Goal: Information Seeking & Learning: Learn about a topic

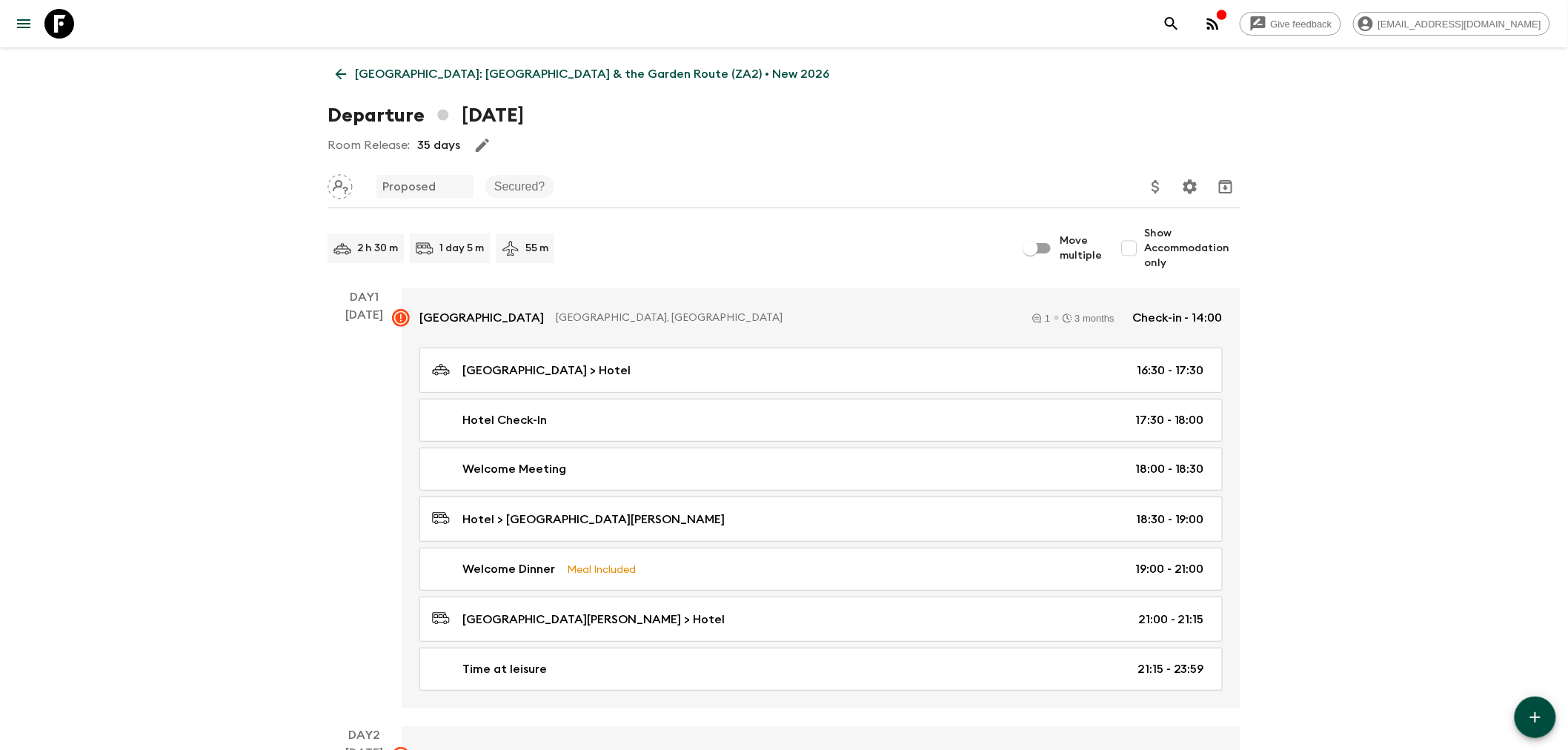
click at [343, 79] on icon at bounding box center [341, 74] width 16 height 16
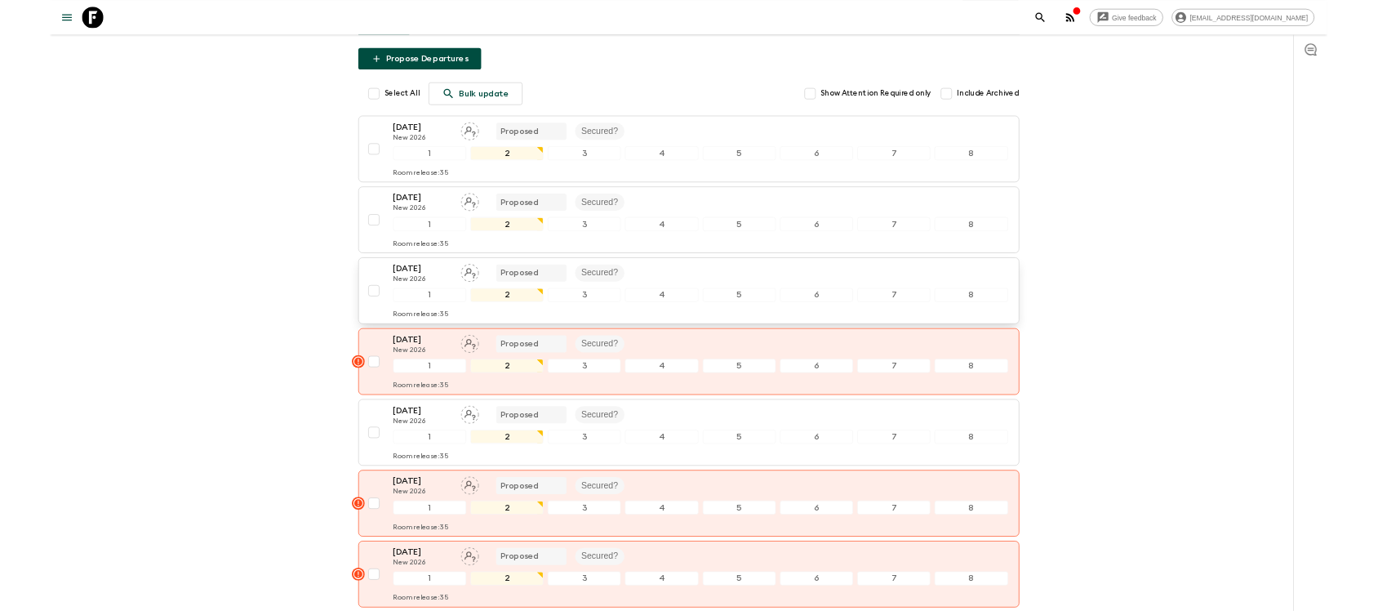
scroll to position [241, 0]
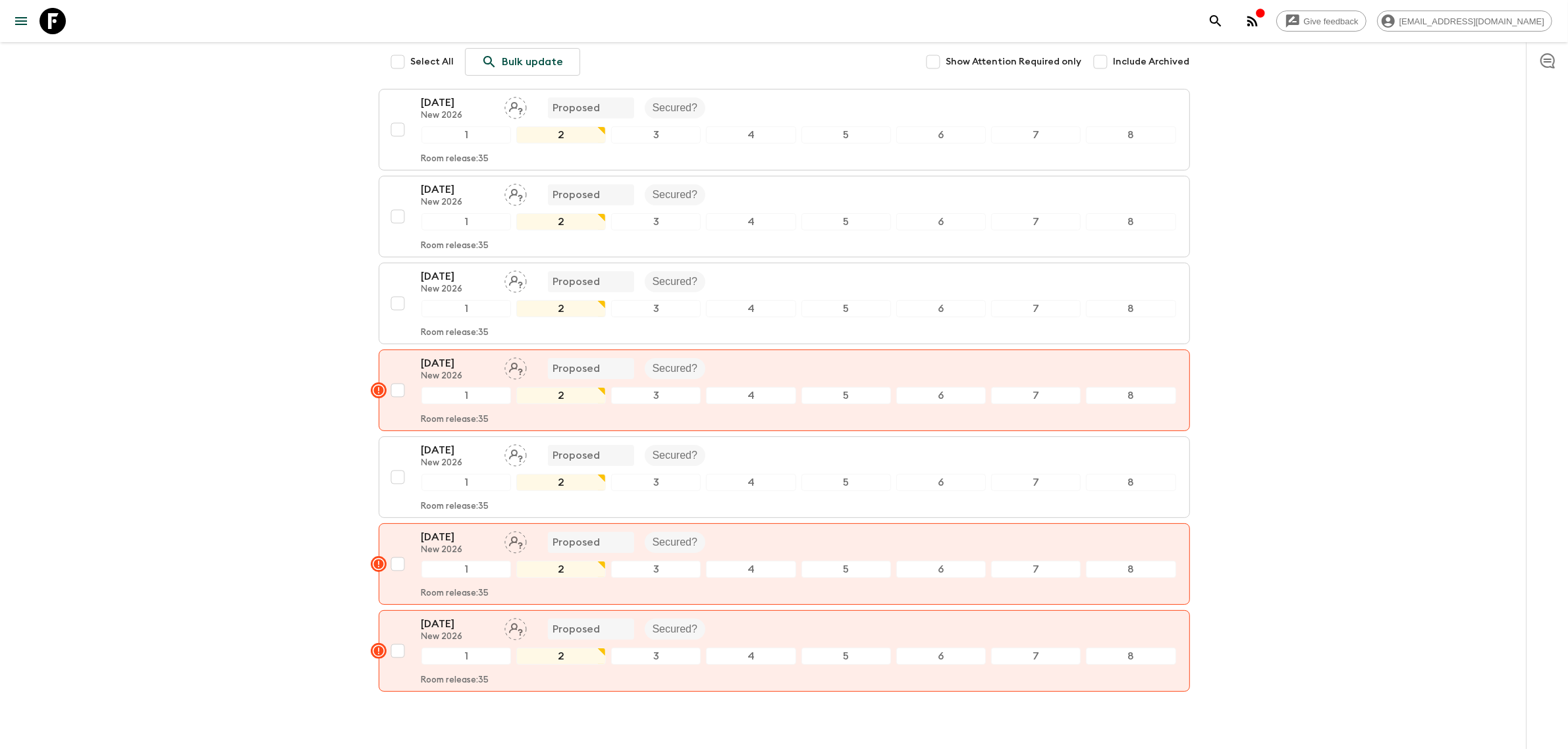
click at [987, 15] on icon "button" at bounding box center [1253, 21] width 16 height 16
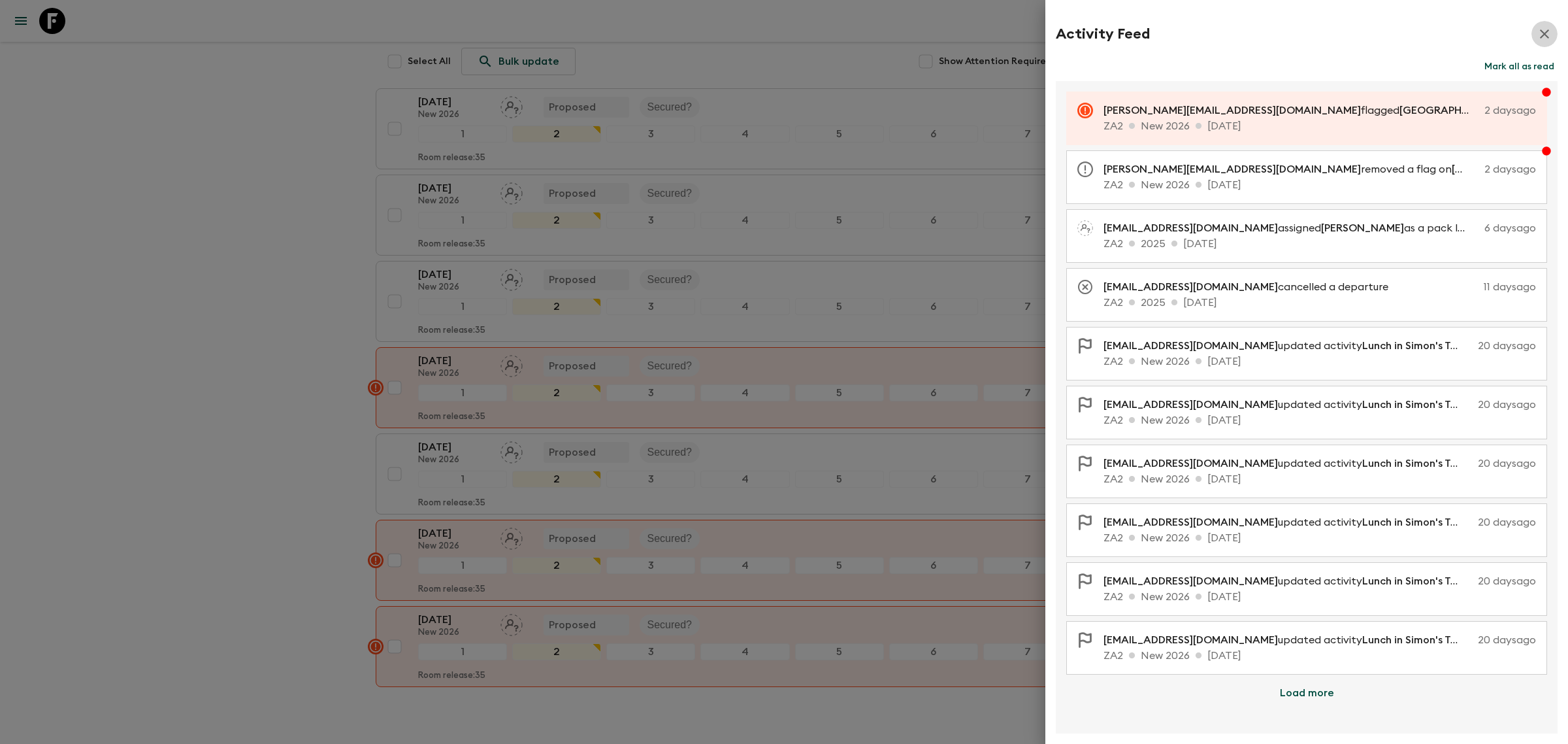
click at [980, 27] on icon "button" at bounding box center [1545, 34] width 16 height 16
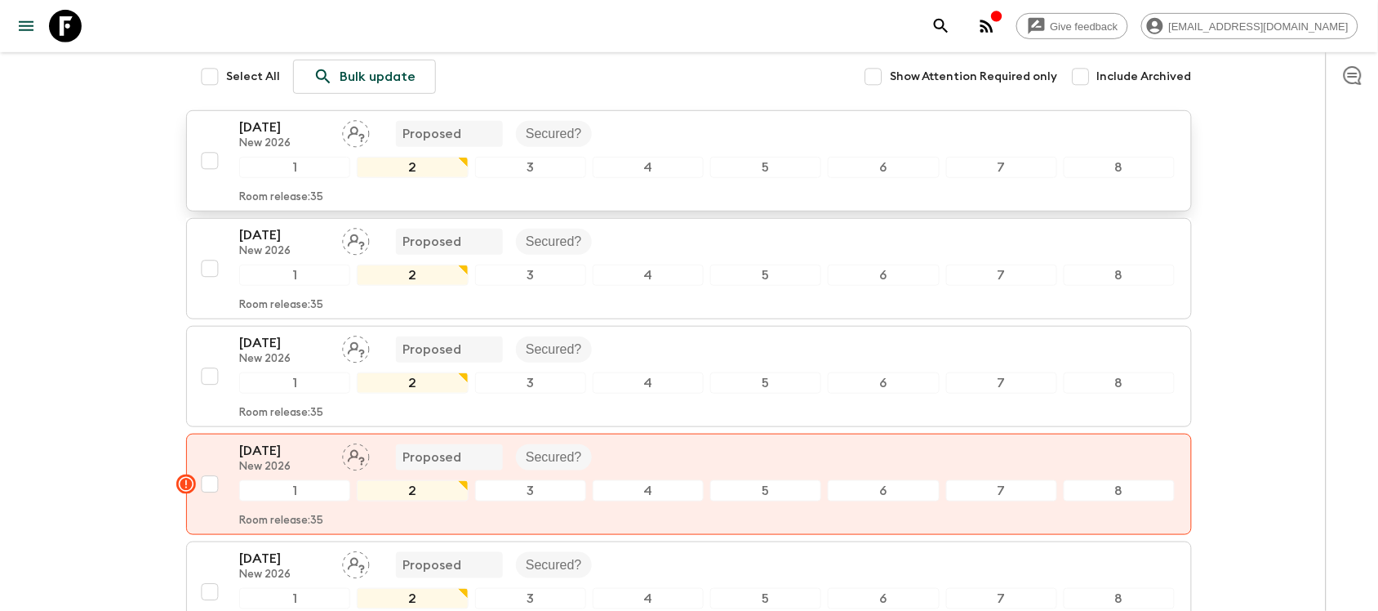
click at [712, 136] on div "[DATE] New 2026 Proposed Secured?" at bounding box center [706, 134] width 935 height 33
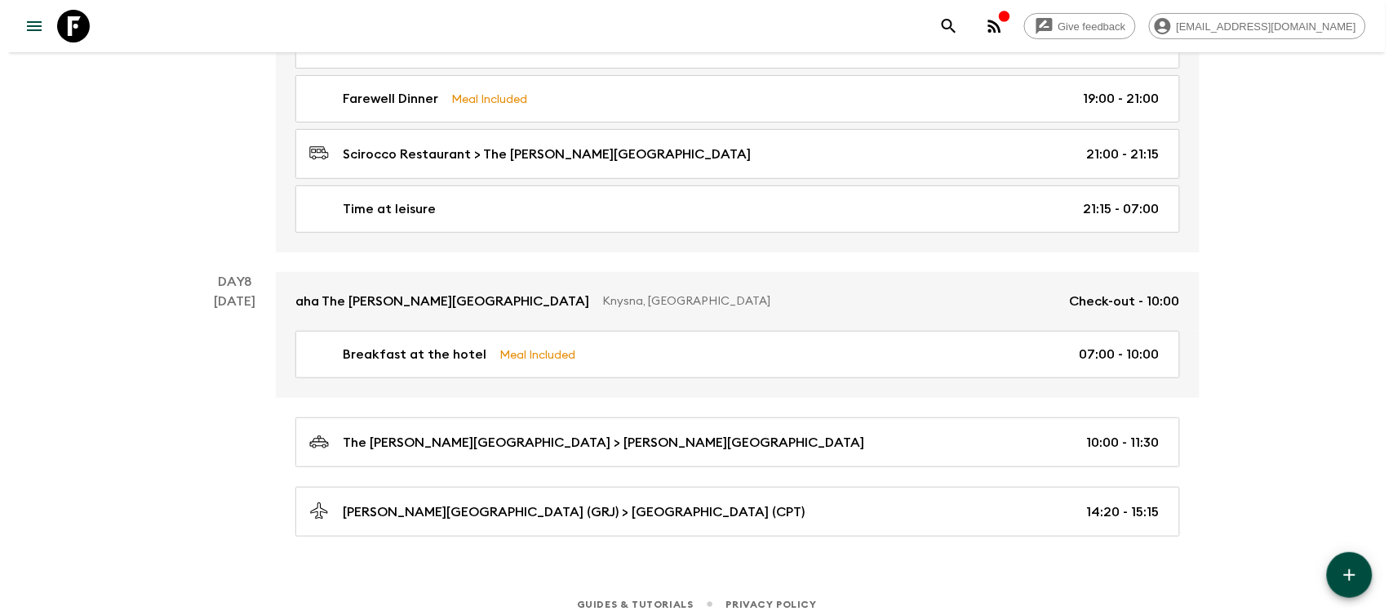
scroll to position [3823, 0]
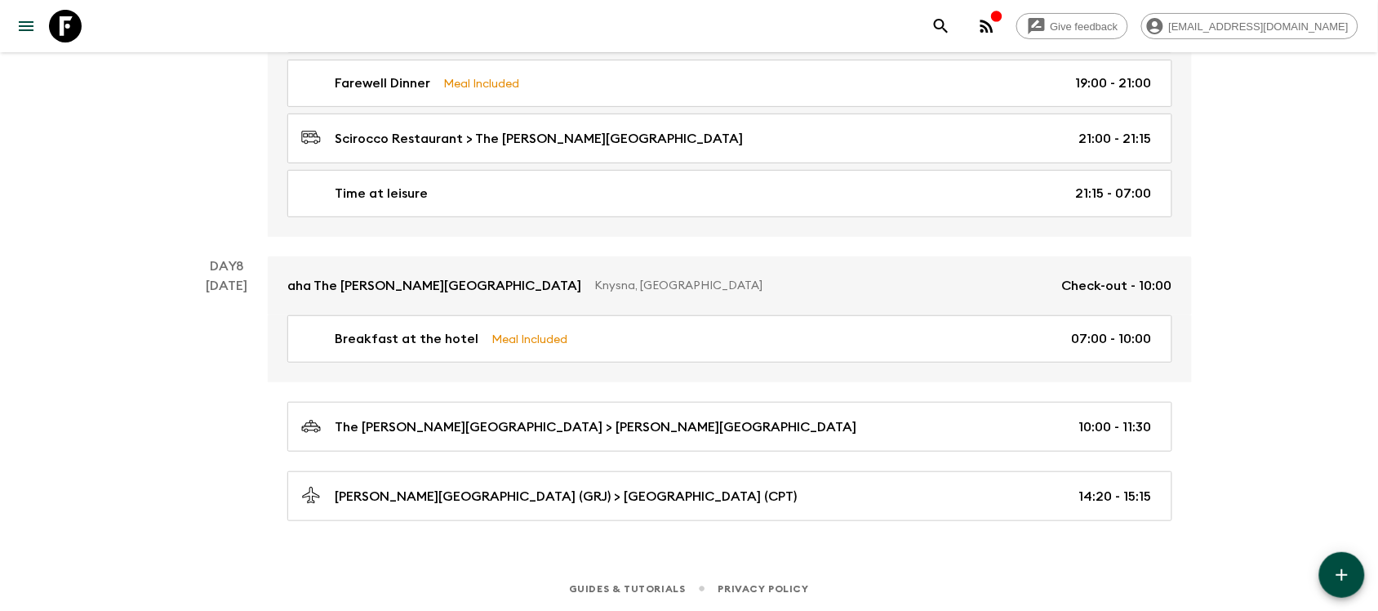
click at [29, 33] on icon "menu" at bounding box center [26, 26] width 20 height 20
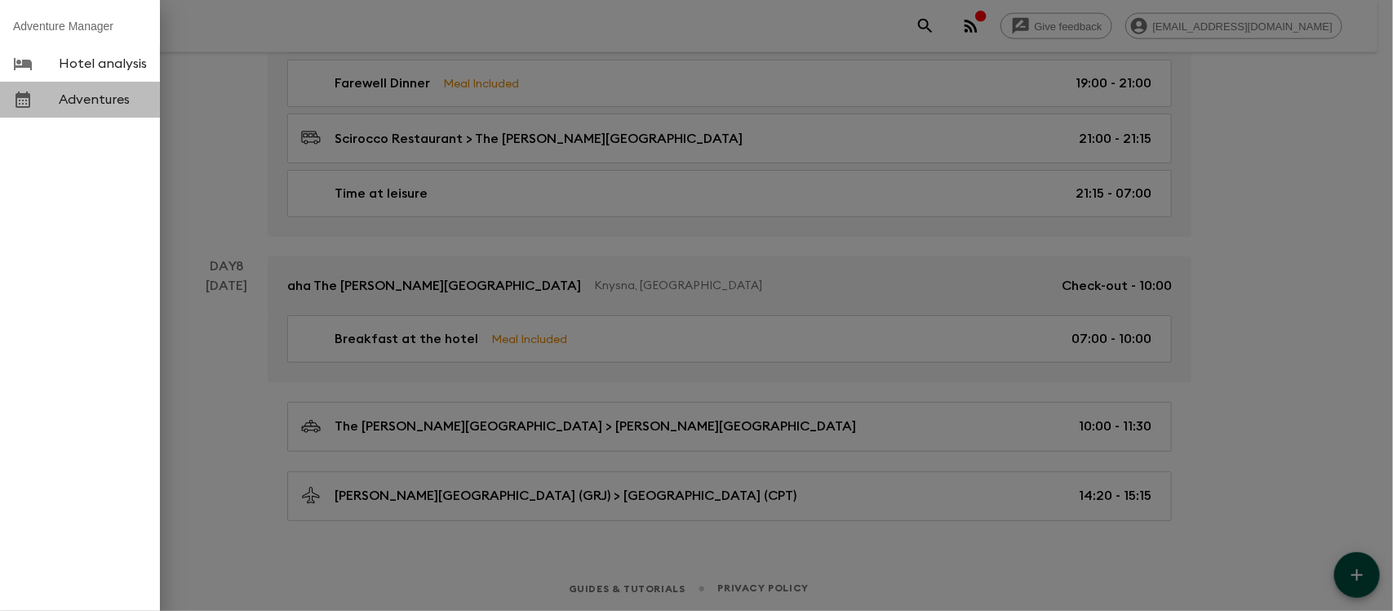
click at [116, 104] on span "Adventures" at bounding box center [103, 99] width 88 height 16
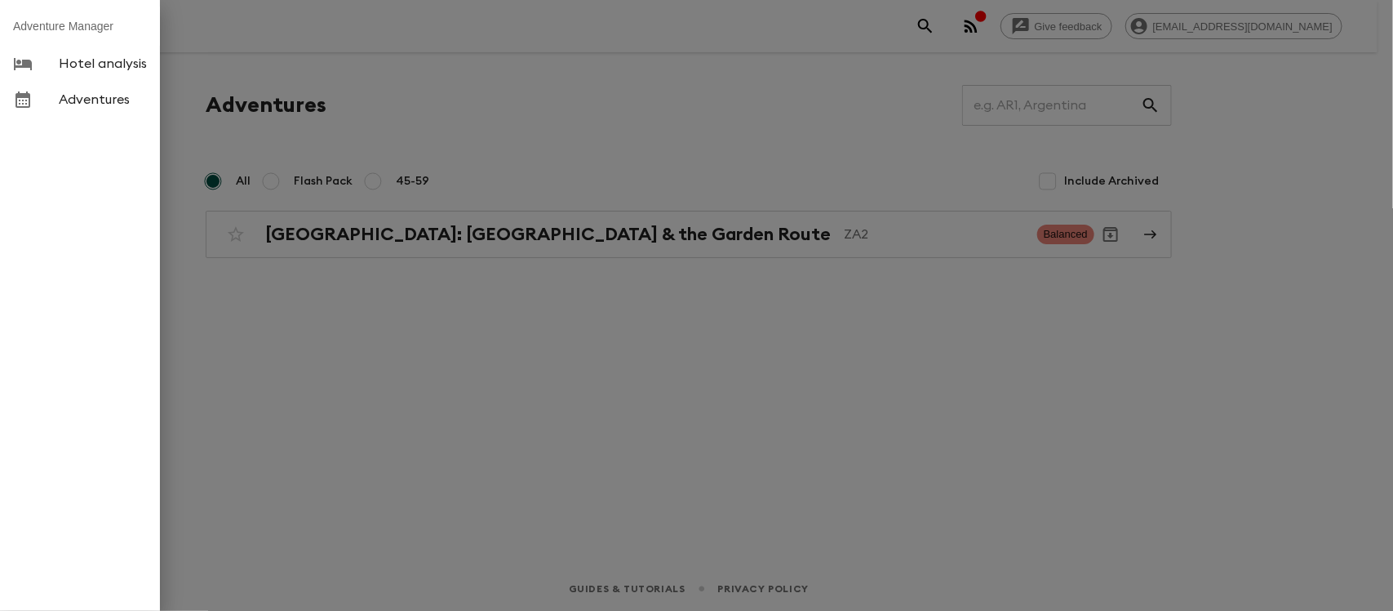
click at [337, 319] on div at bounding box center [696, 305] width 1393 height 611
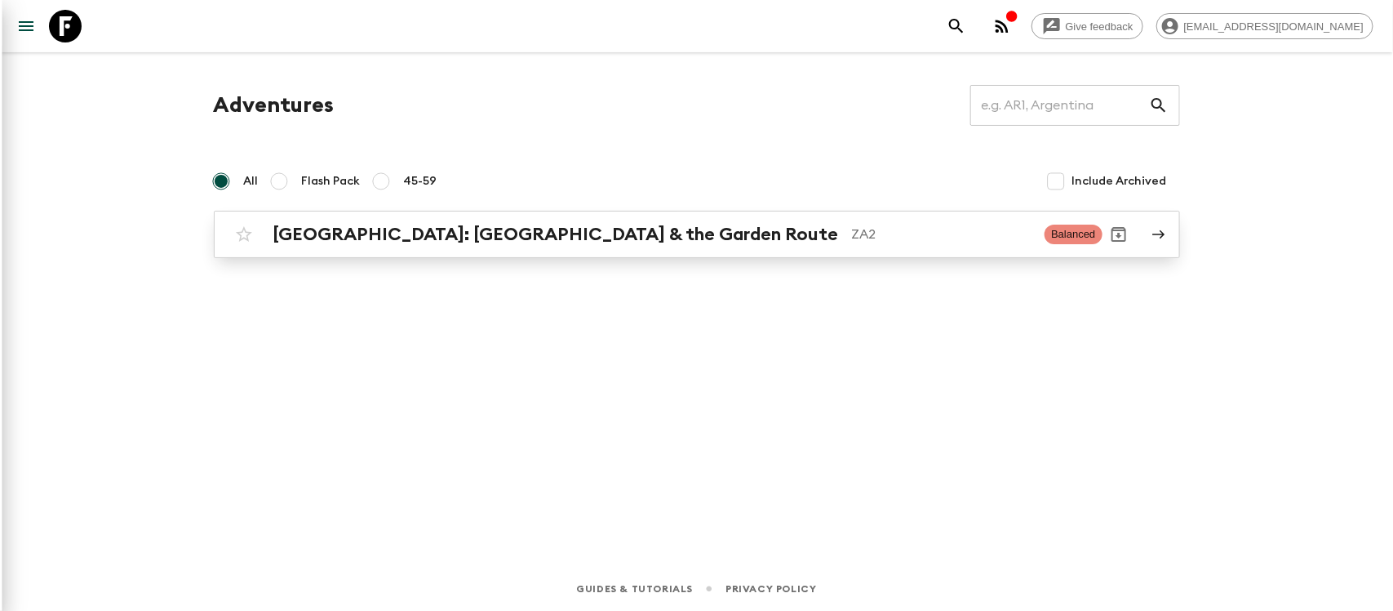
click at [504, 222] on div "[GEOGRAPHIC_DATA]: [GEOGRAPHIC_DATA] & the Garden Route ZA2 Balanced" at bounding box center [665, 234] width 875 height 33
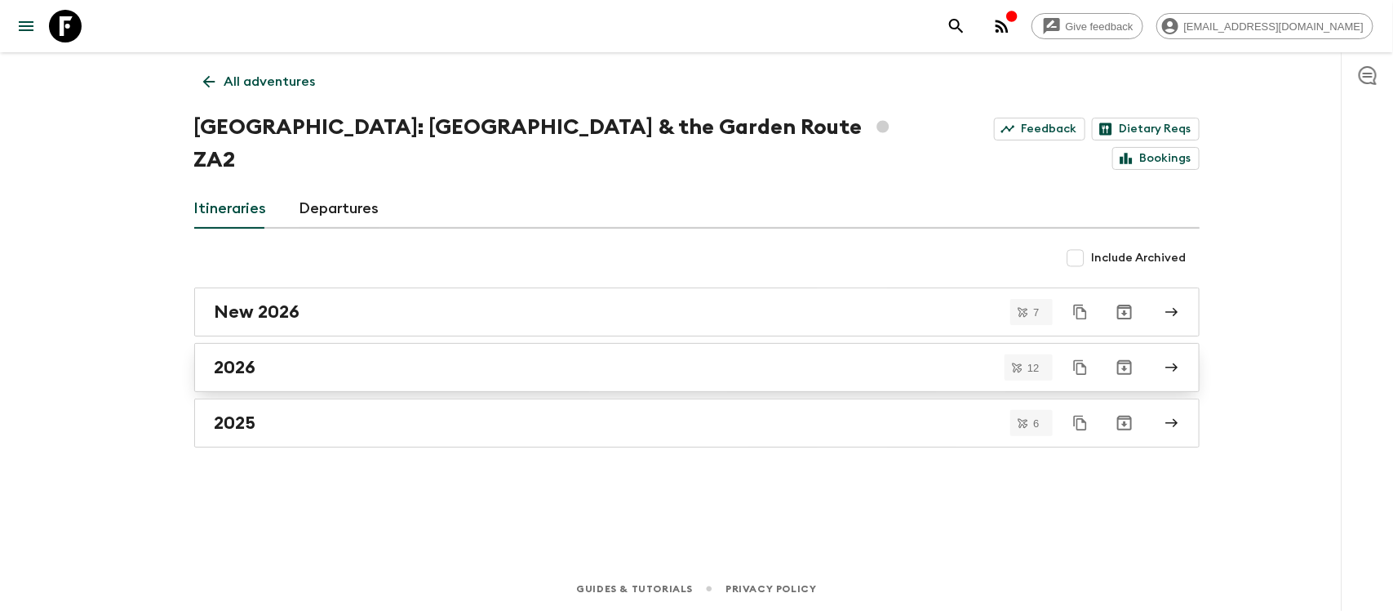
click at [312, 357] on div "2026" at bounding box center [682, 367] width 934 height 21
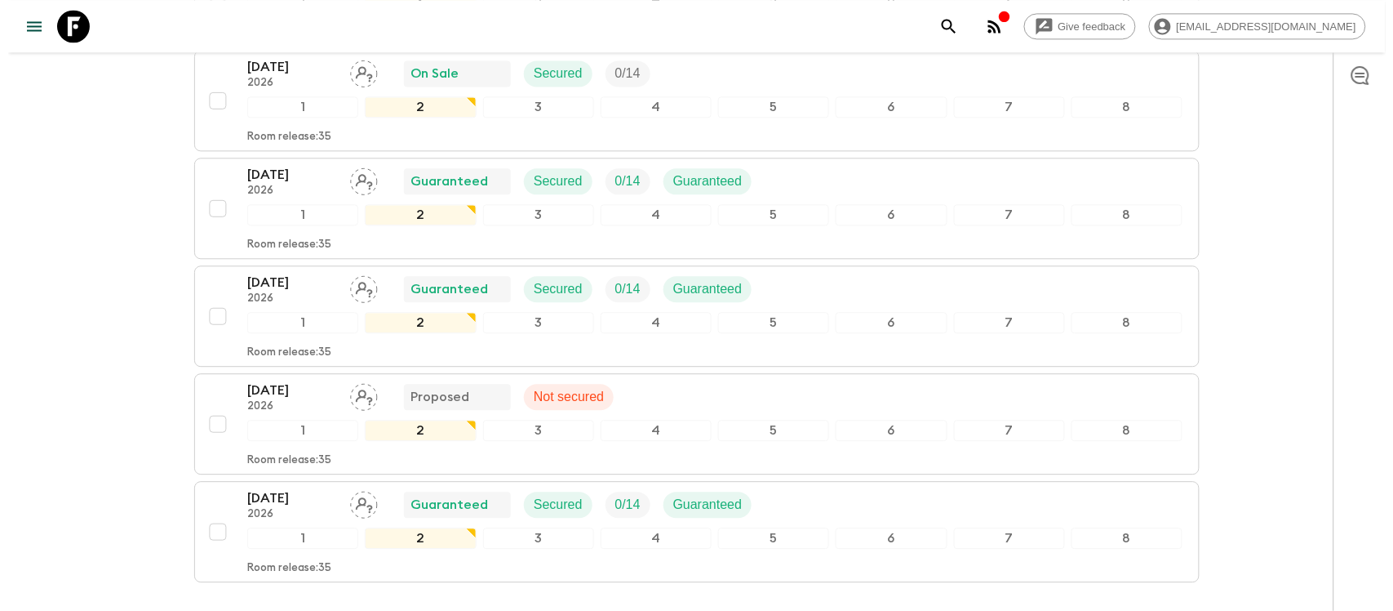
scroll to position [1152, 0]
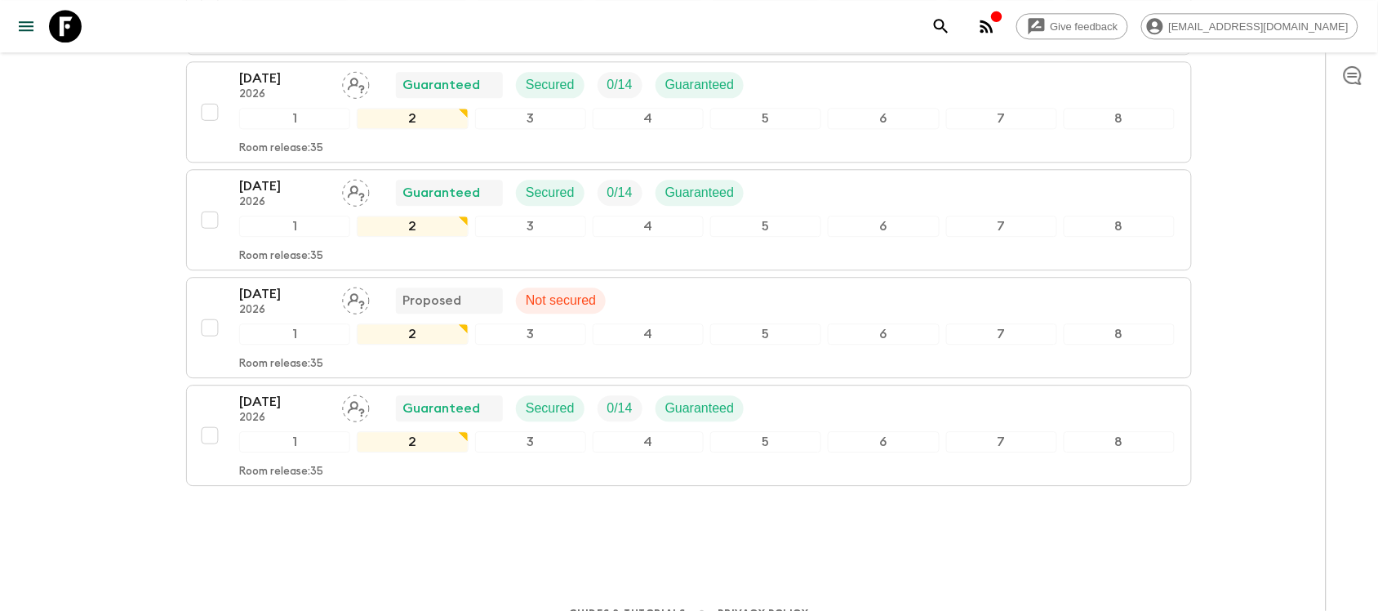
click at [25, 27] on icon "menu" at bounding box center [26, 26] width 20 height 20
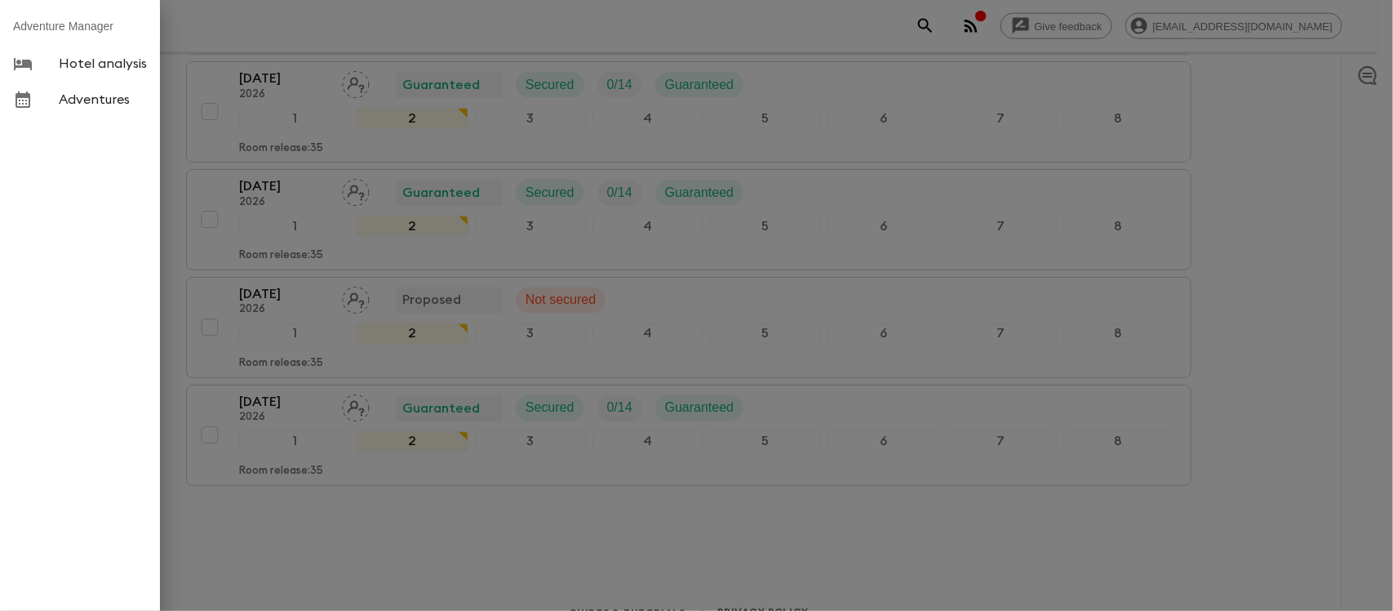
click at [114, 94] on span "Adventures" at bounding box center [103, 99] width 88 height 16
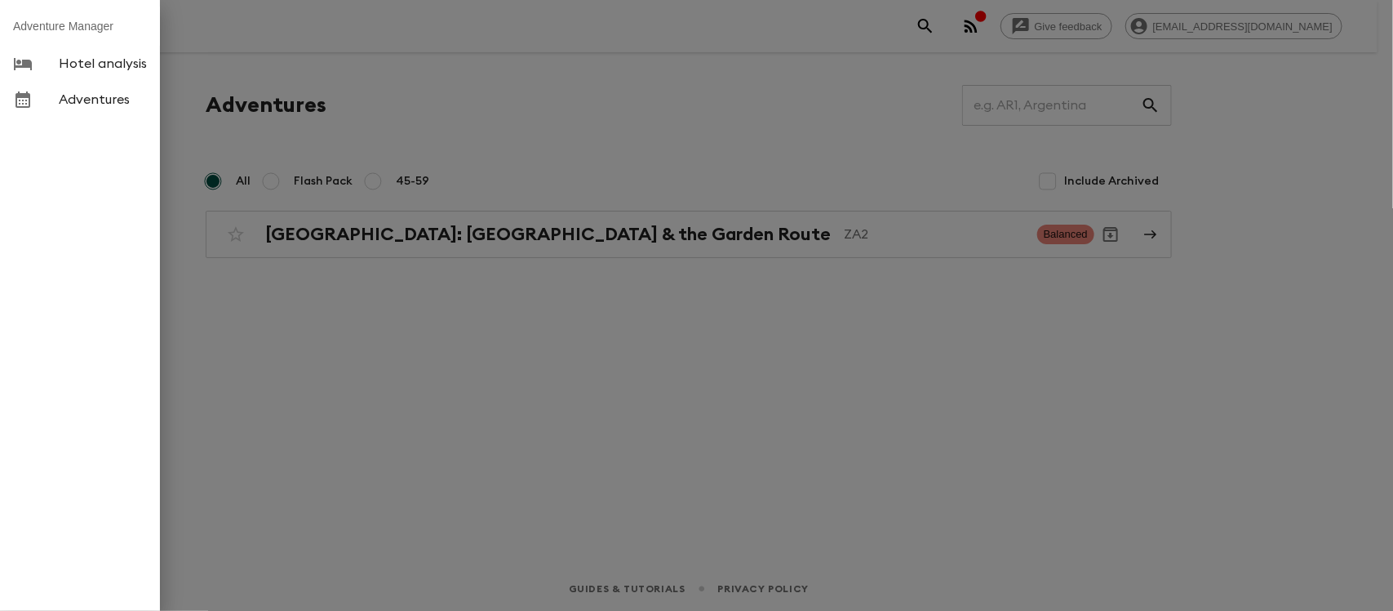
click at [384, 231] on div at bounding box center [696, 305] width 1393 height 611
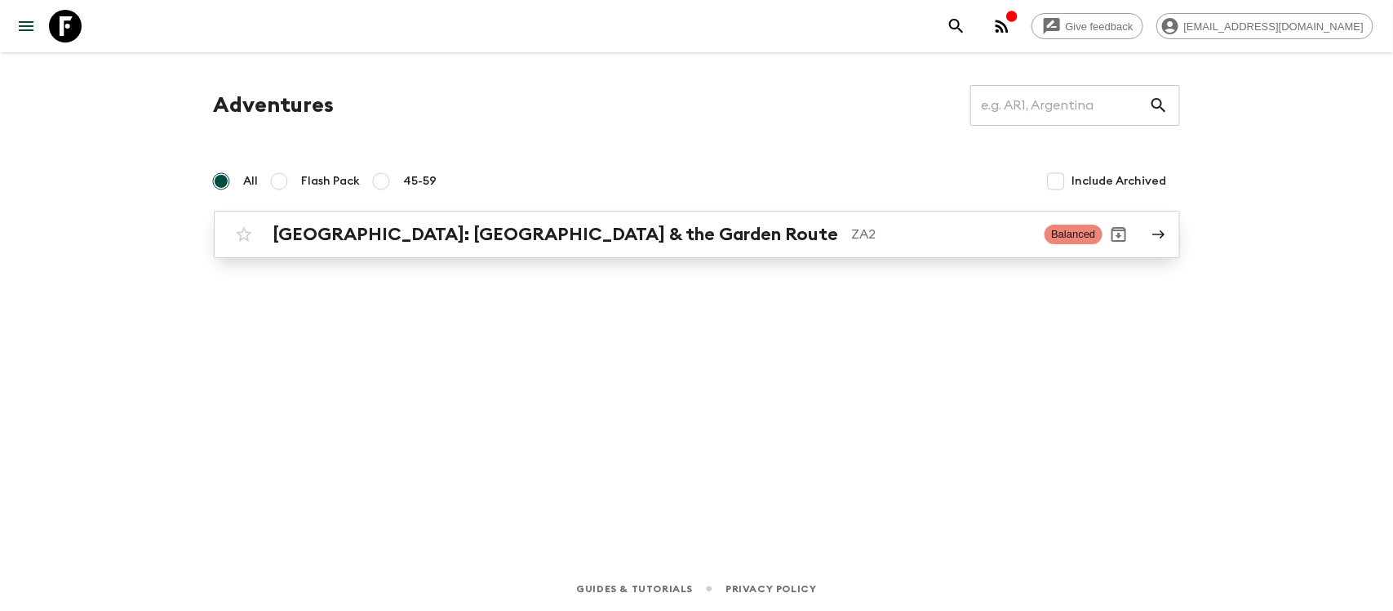
click at [454, 233] on h2 "[GEOGRAPHIC_DATA]: [GEOGRAPHIC_DATA] & the Garden Route" at bounding box center [556, 234] width 566 height 21
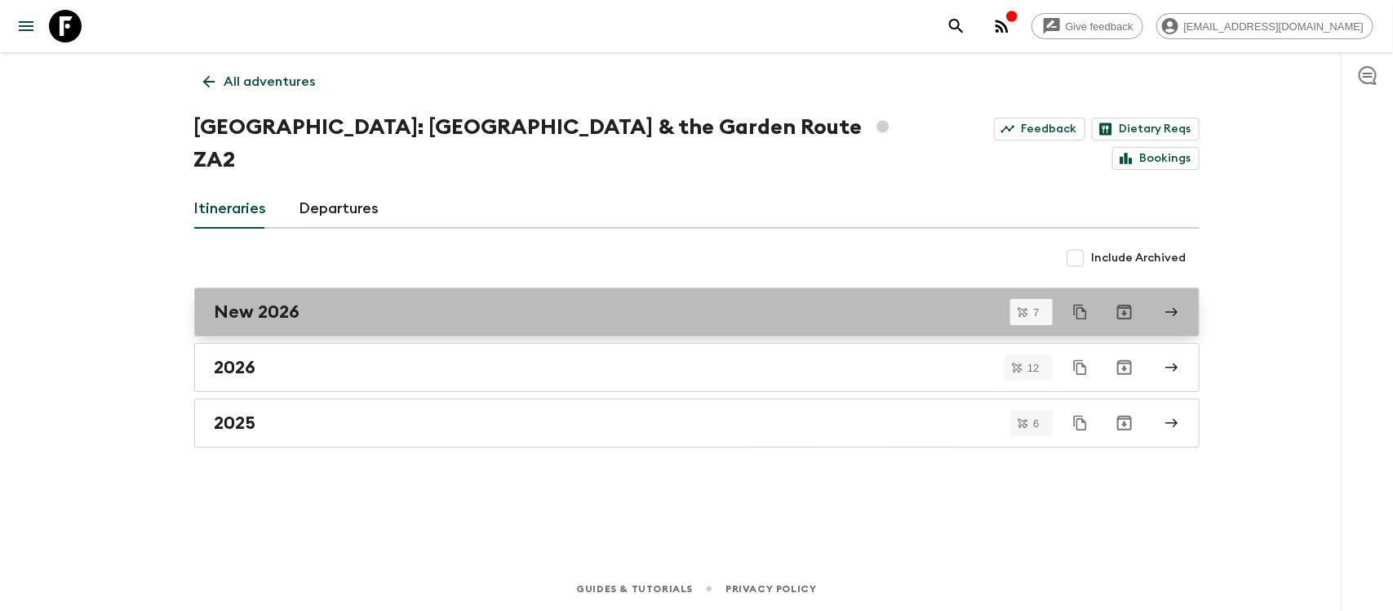
click at [296, 301] on h2 "New 2026" at bounding box center [258, 311] width 86 height 21
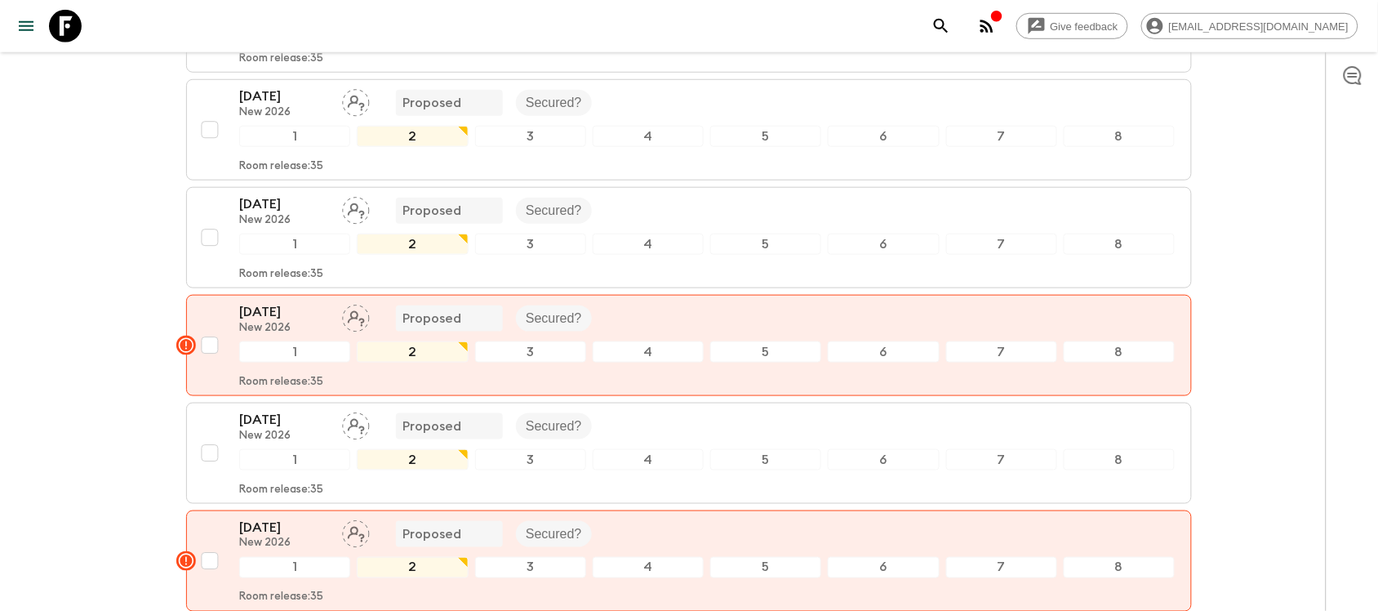
scroll to position [345, 0]
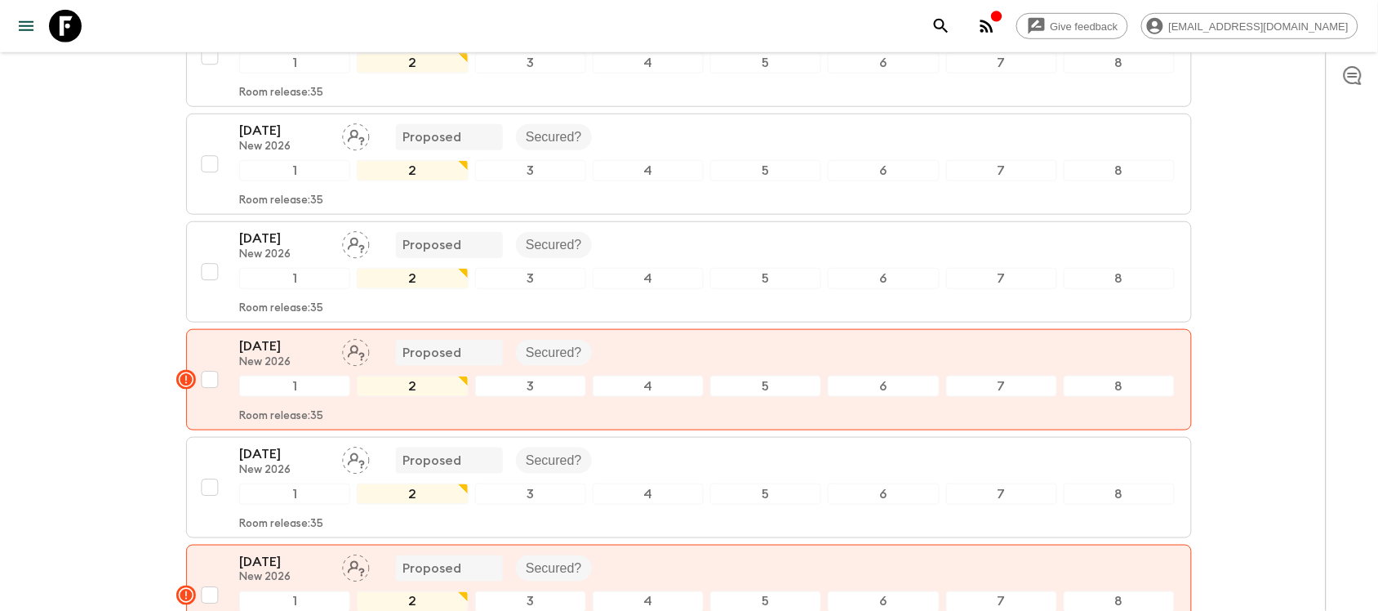
click at [165, 243] on div "Give feedback [EMAIL_ADDRESS][DOMAIN_NAME] All itineraries [GEOGRAPHIC_DATA]: […" at bounding box center [689, 278] width 1378 height 1247
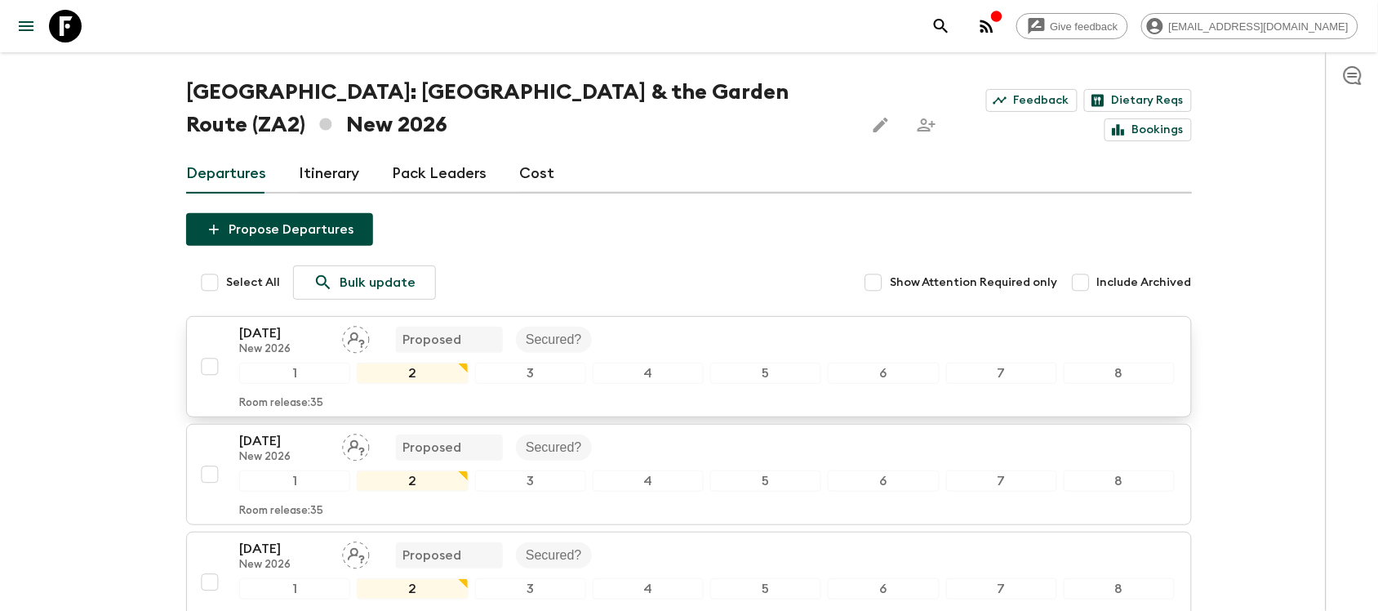
scroll to position [0, 0]
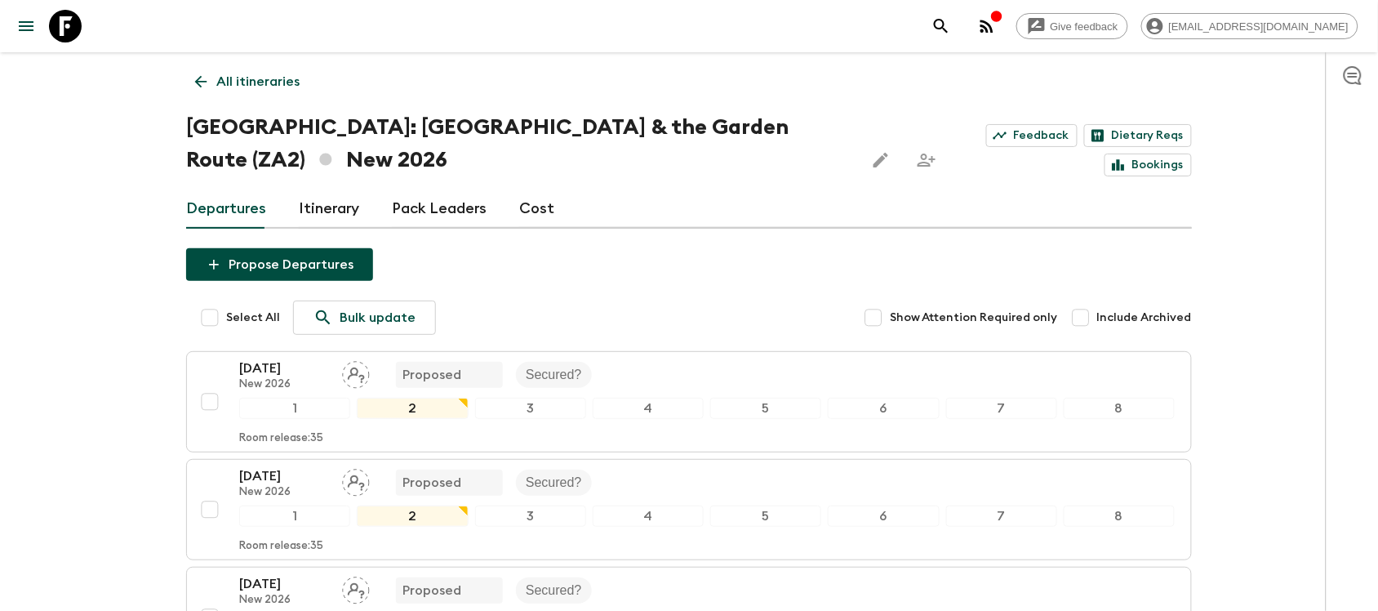
click at [30, 22] on icon "menu" at bounding box center [26, 26] width 15 height 10
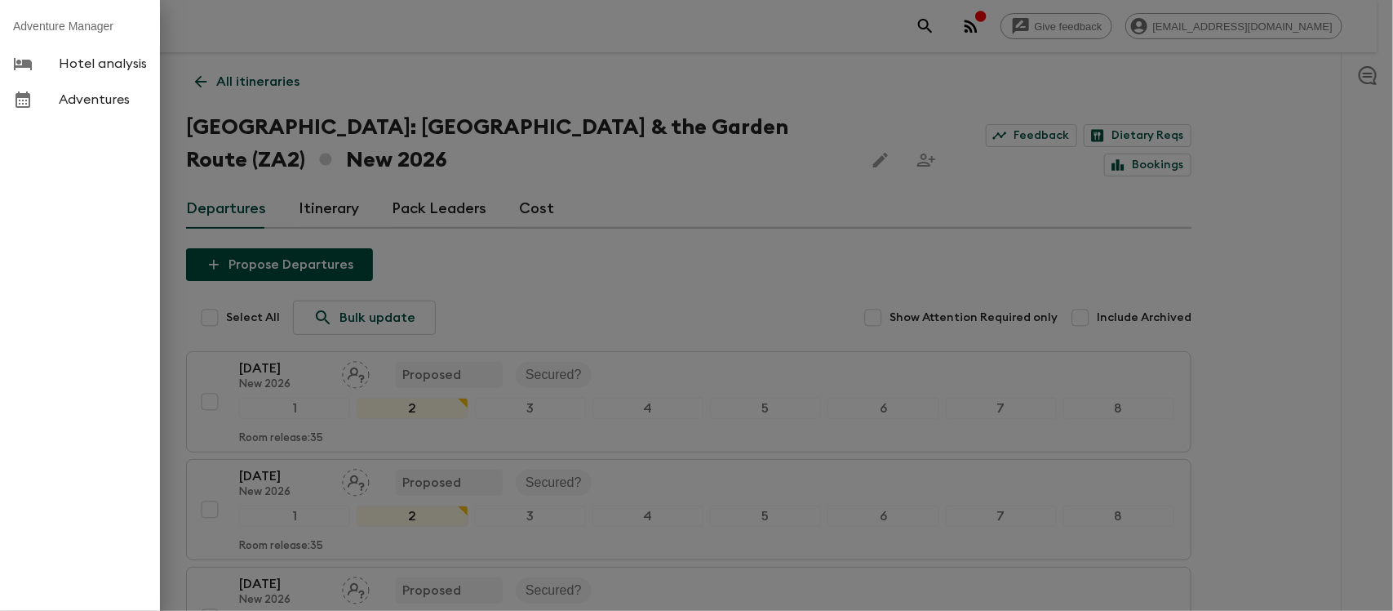
click at [69, 102] on span "Adventures" at bounding box center [103, 99] width 88 height 16
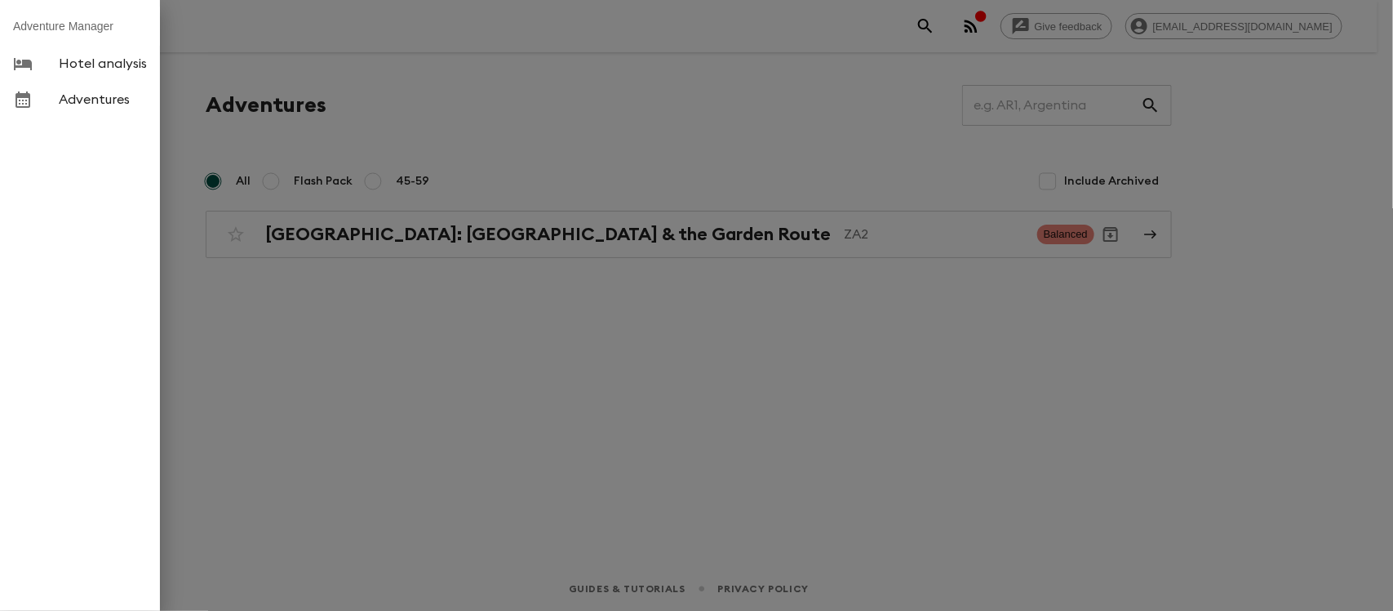
click at [419, 227] on div at bounding box center [696, 305] width 1393 height 611
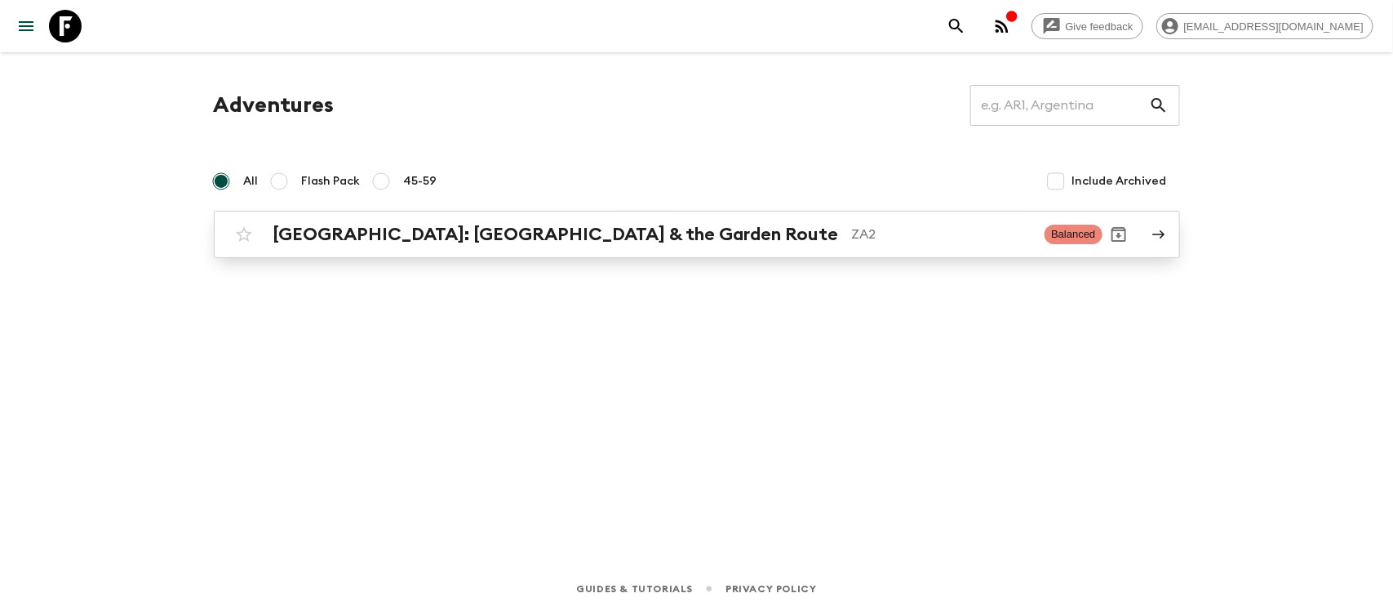
click at [852, 238] on p "ZA2" at bounding box center [942, 234] width 180 height 20
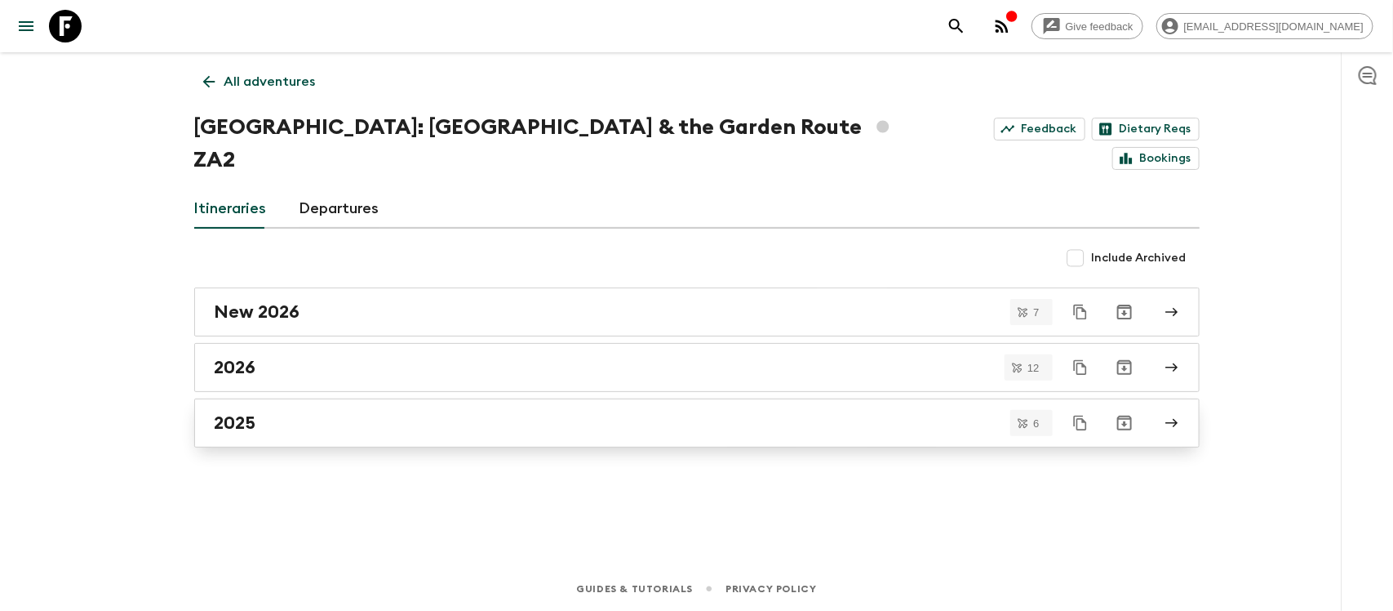
click at [296, 412] on div "2025" at bounding box center [682, 422] width 934 height 21
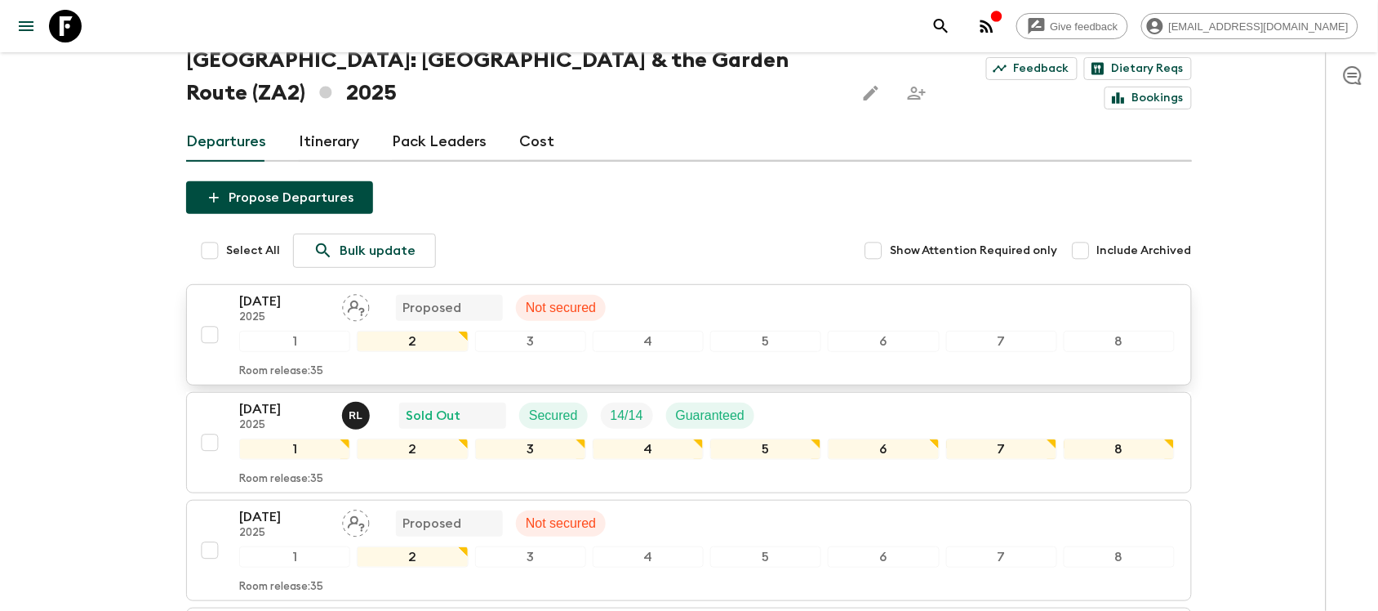
scroll to position [102, 0]
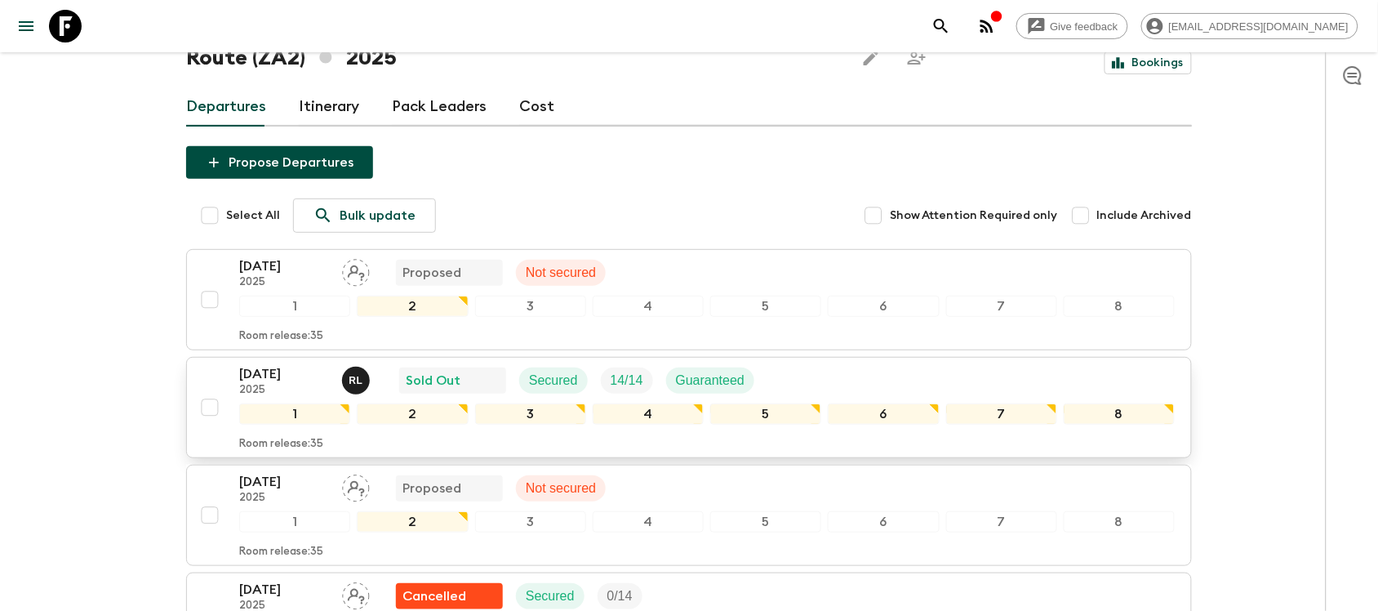
click at [801, 364] on div "[DATE] 2025 [PERSON_NAME] Sold Out Secured 14 / 14 Guaranteed" at bounding box center [706, 380] width 935 height 33
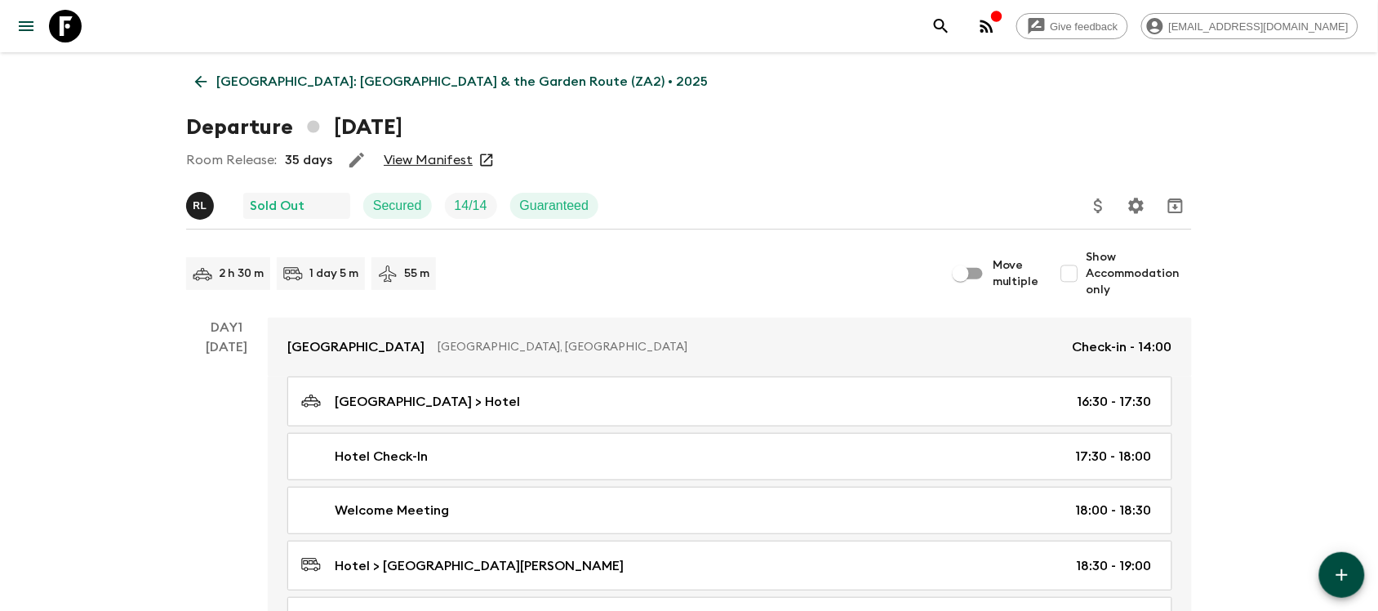
click at [429, 163] on link "View Manifest" at bounding box center [428, 160] width 89 height 16
click at [26, 24] on icon "menu" at bounding box center [26, 26] width 20 height 20
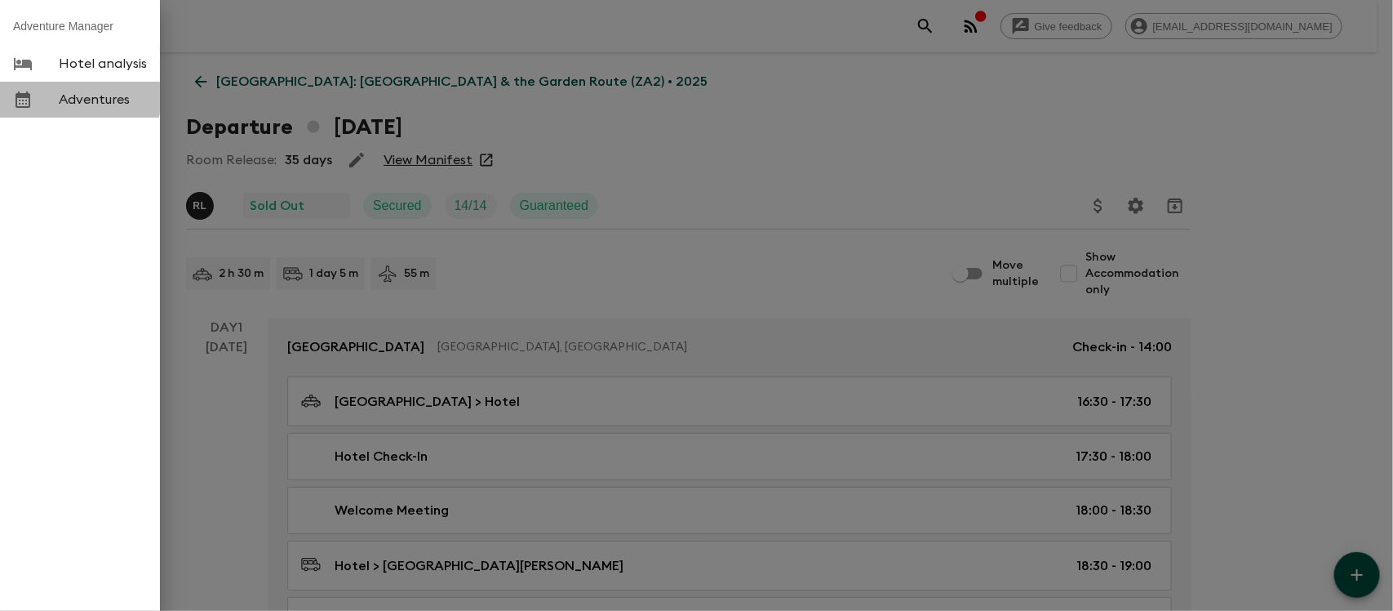
click at [73, 96] on span "Adventures" at bounding box center [103, 99] width 88 height 16
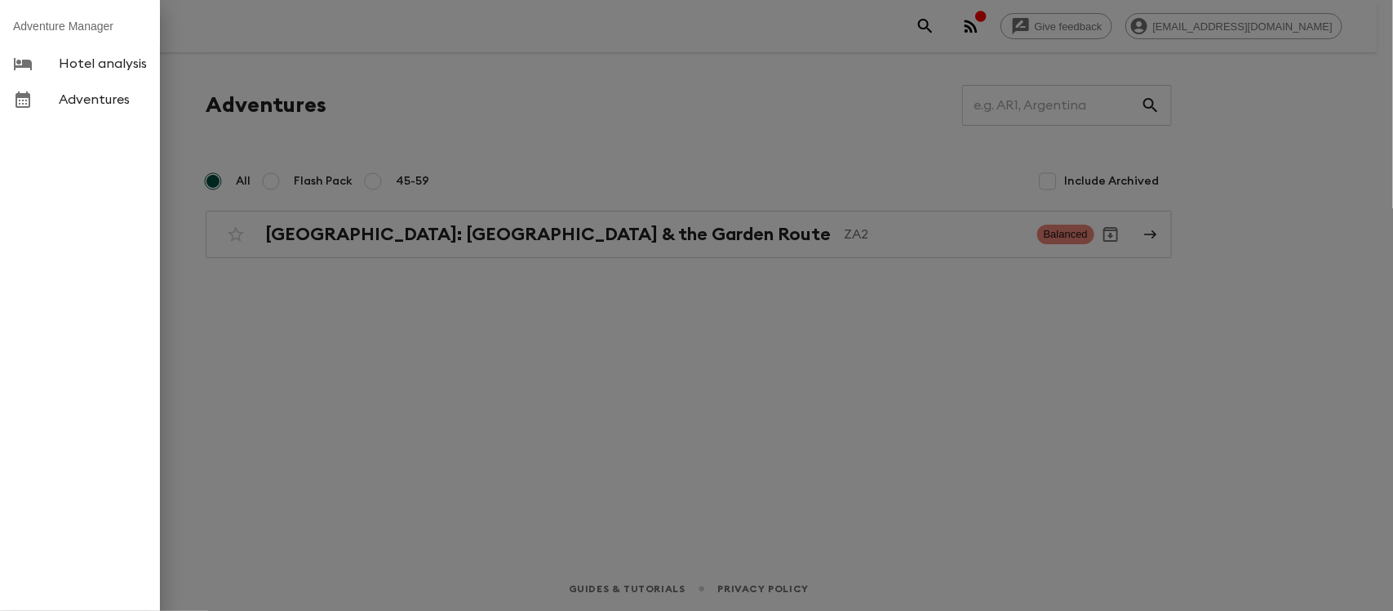
click at [482, 227] on div at bounding box center [696, 305] width 1393 height 611
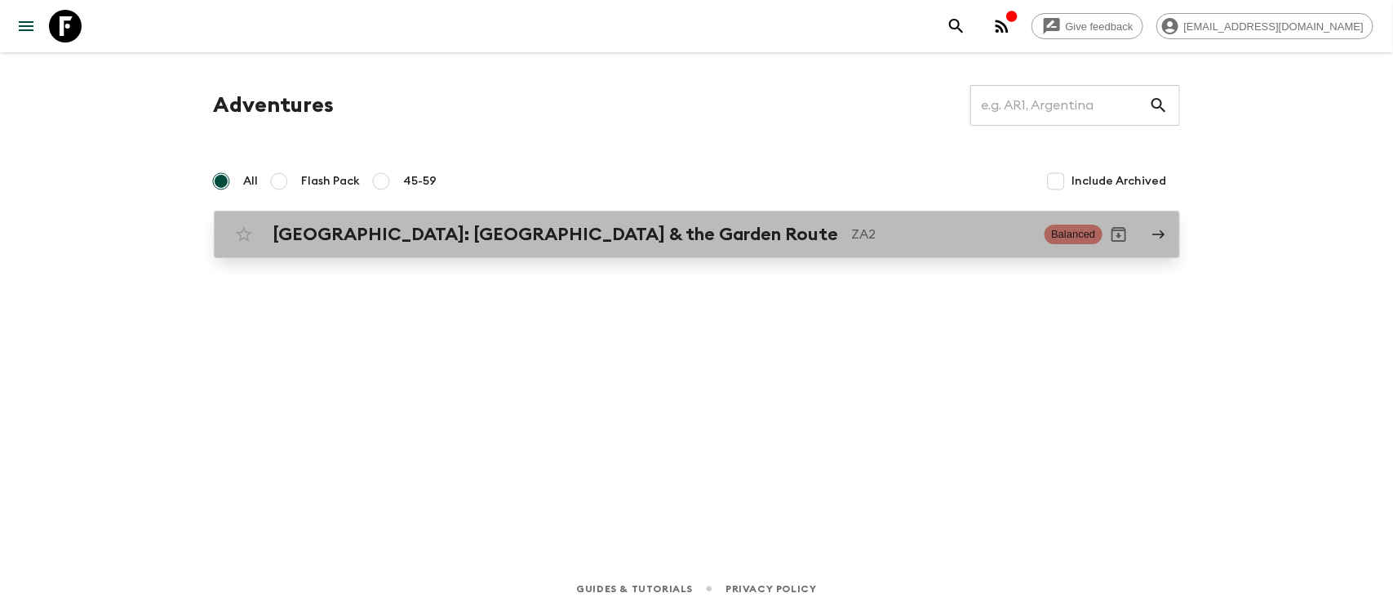
click at [474, 242] on h2 "[GEOGRAPHIC_DATA]: [GEOGRAPHIC_DATA] & the Garden Route" at bounding box center [556, 234] width 566 height 21
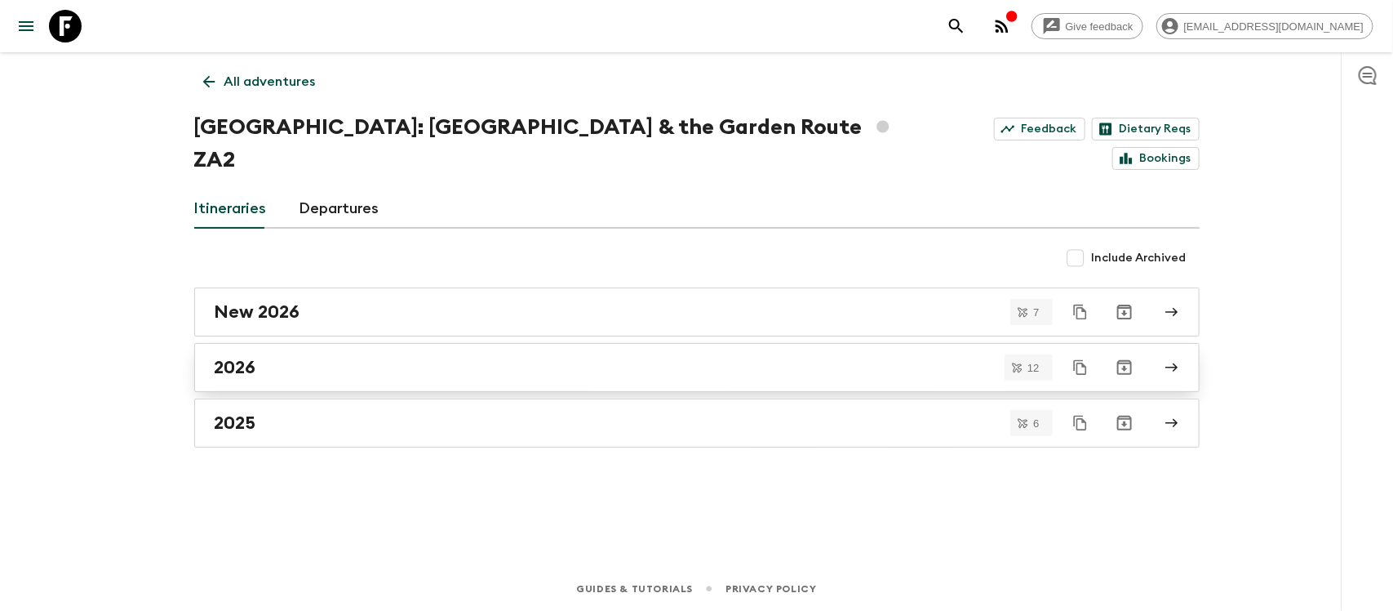
click at [306, 357] on div "2026" at bounding box center [682, 367] width 934 height 21
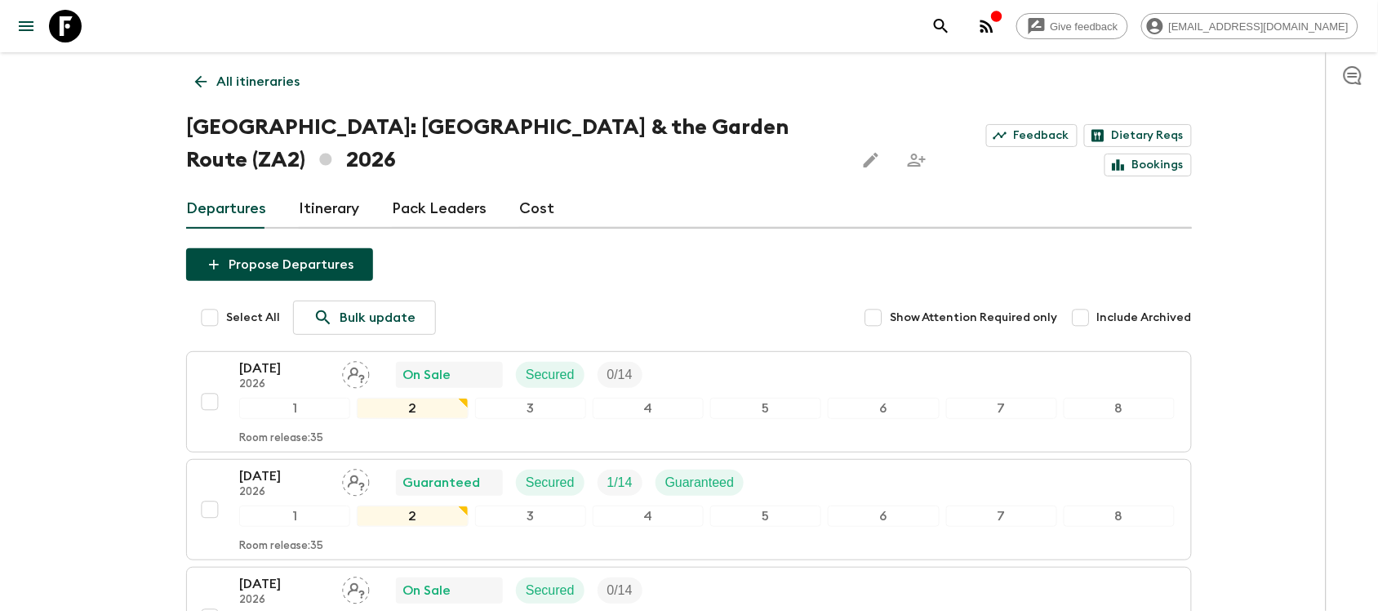
click at [198, 80] on icon at bounding box center [201, 82] width 12 height 12
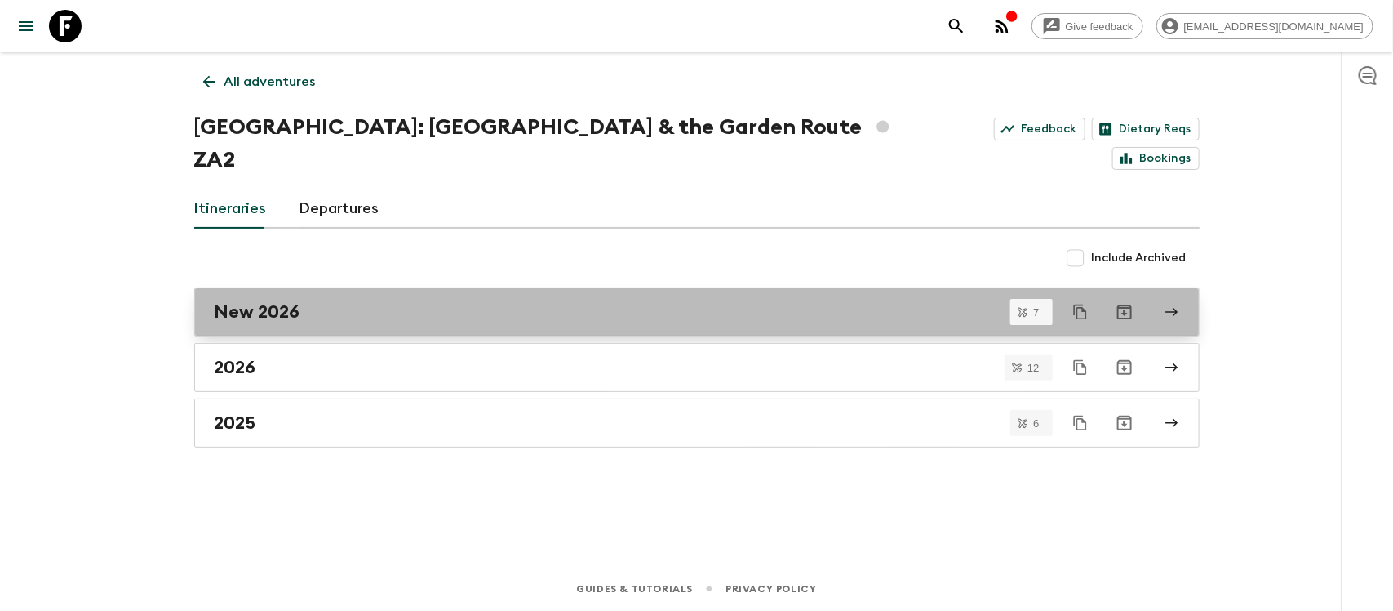
click at [287, 301] on h2 "New 2026" at bounding box center [258, 311] width 86 height 21
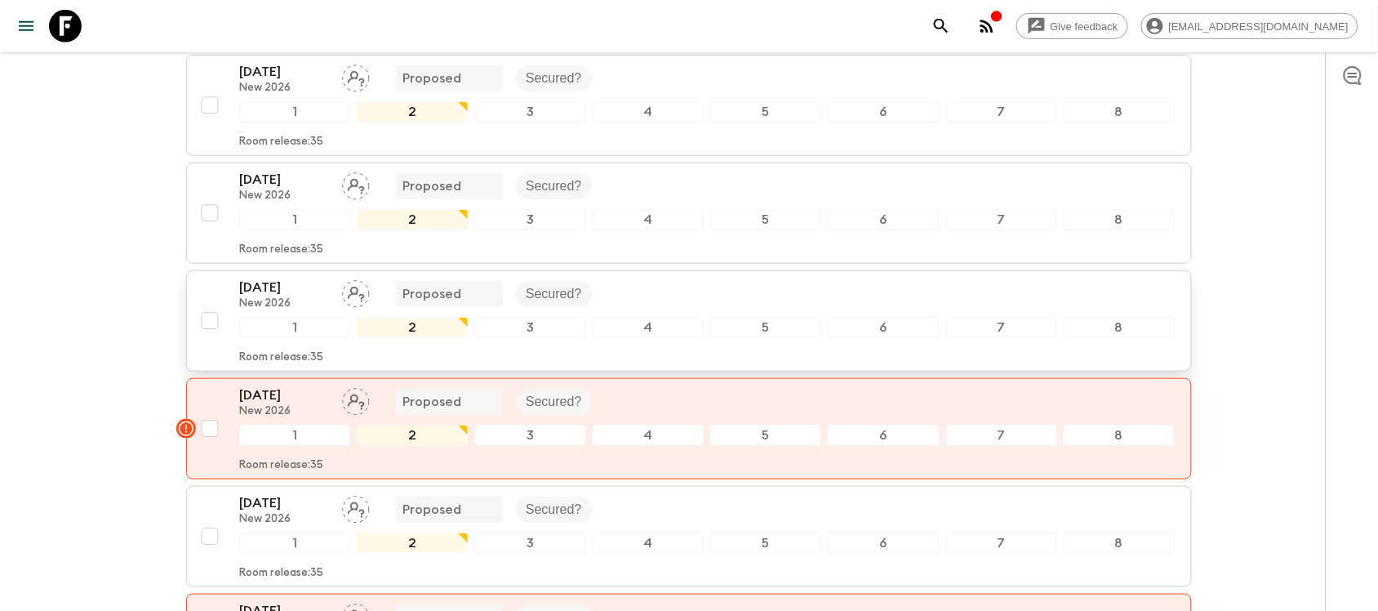
scroll to position [141, 0]
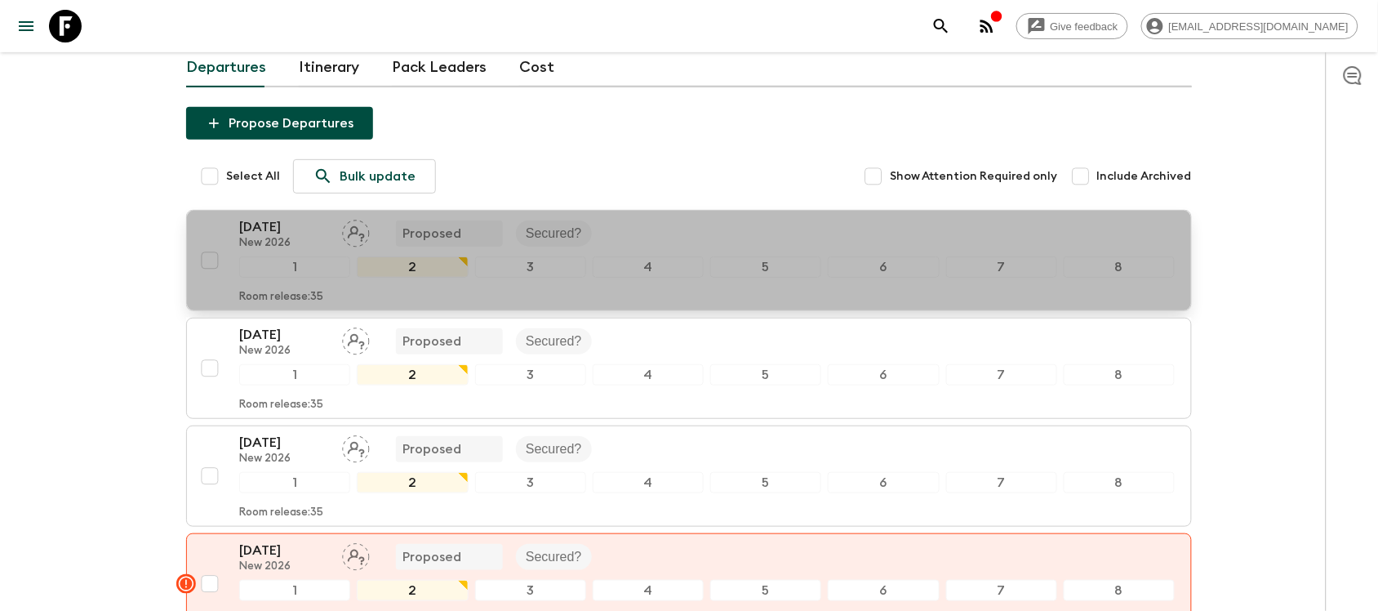
click at [661, 233] on div "[DATE] New 2026 Proposed Secured?" at bounding box center [706, 233] width 935 height 33
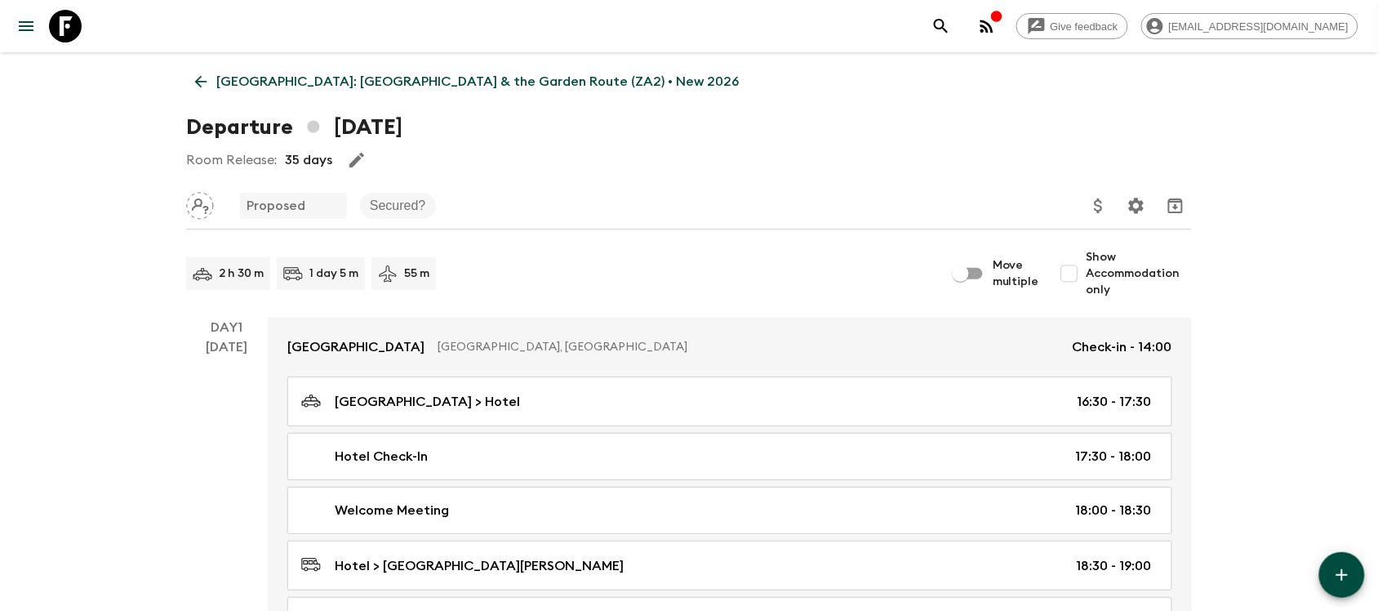
click at [656, 167] on div "Room Release: 35 days" at bounding box center [689, 160] width 1006 height 33
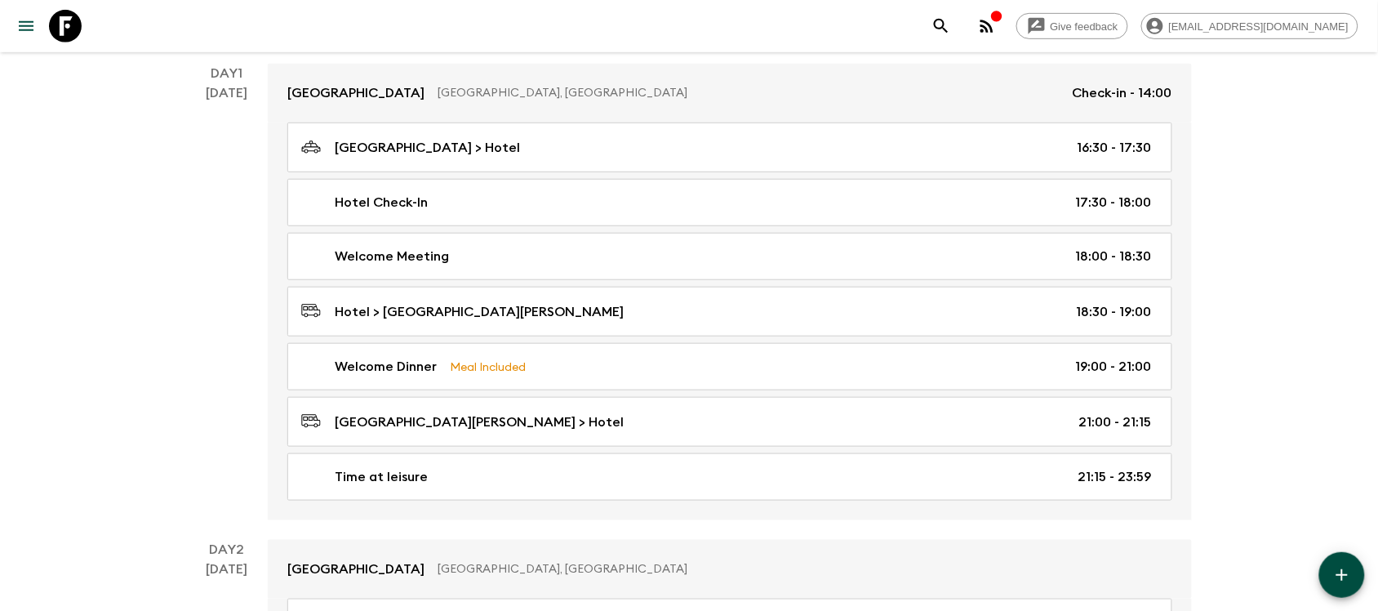
scroll to position [204, 0]
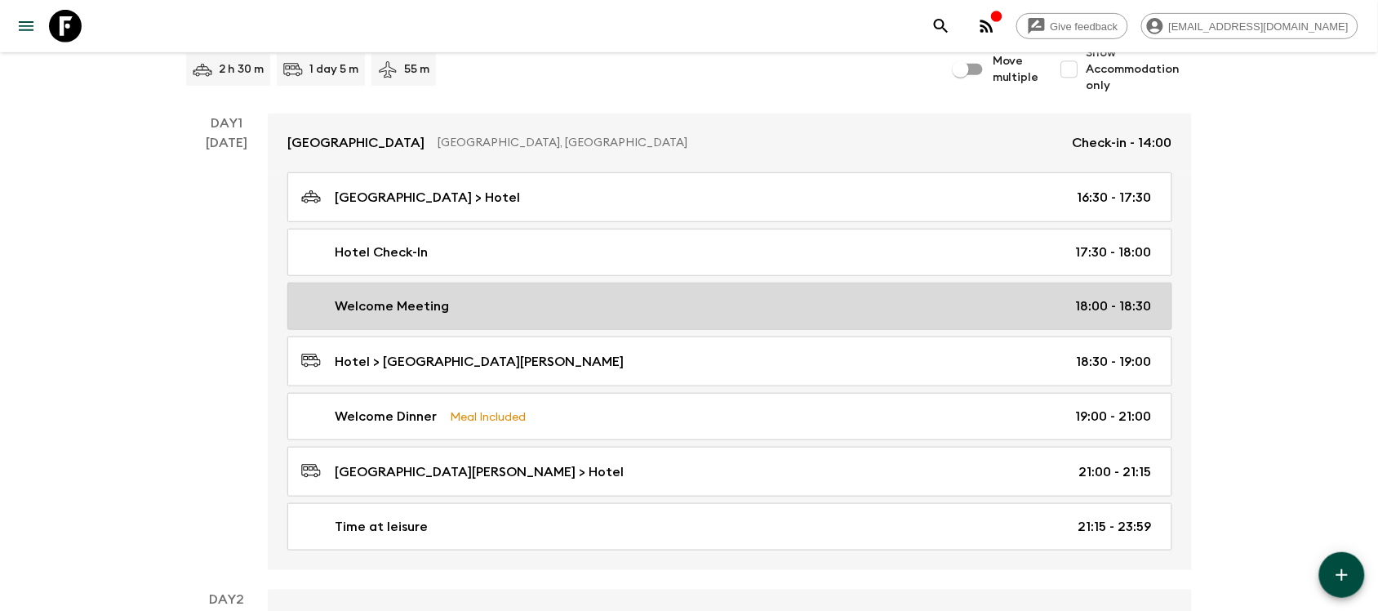
click at [1042, 302] on div "Welcome Meeting 18:00 - 18:30" at bounding box center [726, 306] width 851 height 20
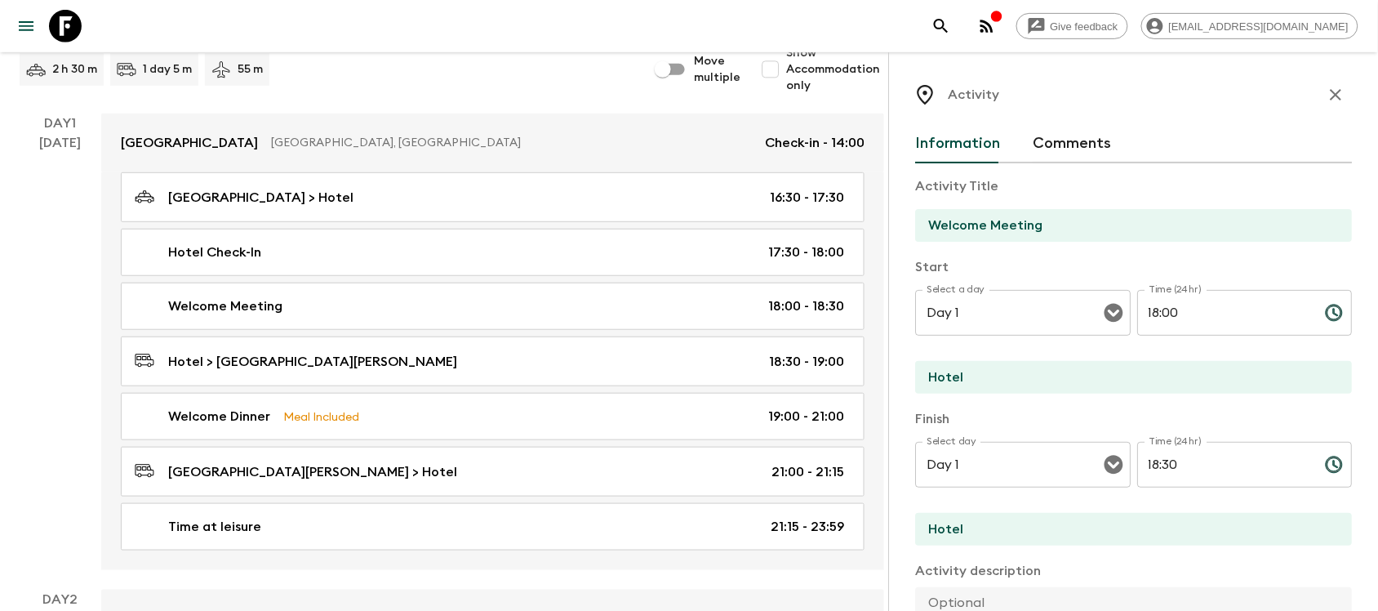
click at [1051, 152] on button "Comments" at bounding box center [1072, 143] width 78 height 39
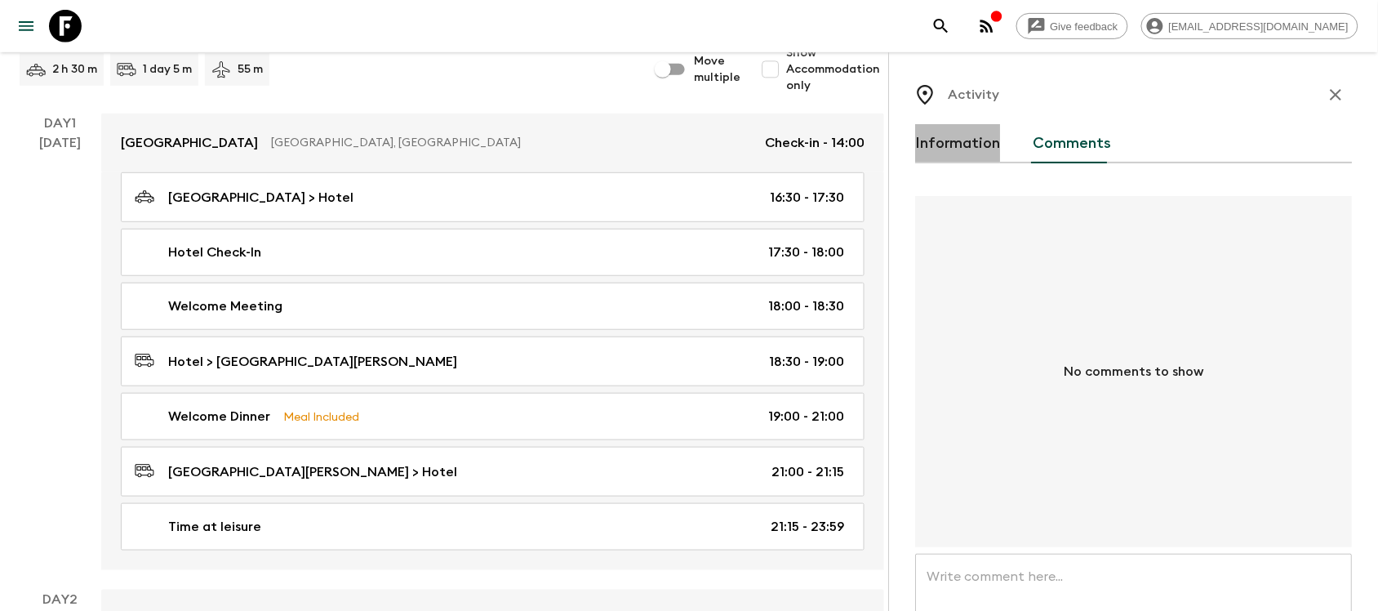
click at [981, 149] on button "Information" at bounding box center [957, 143] width 85 height 39
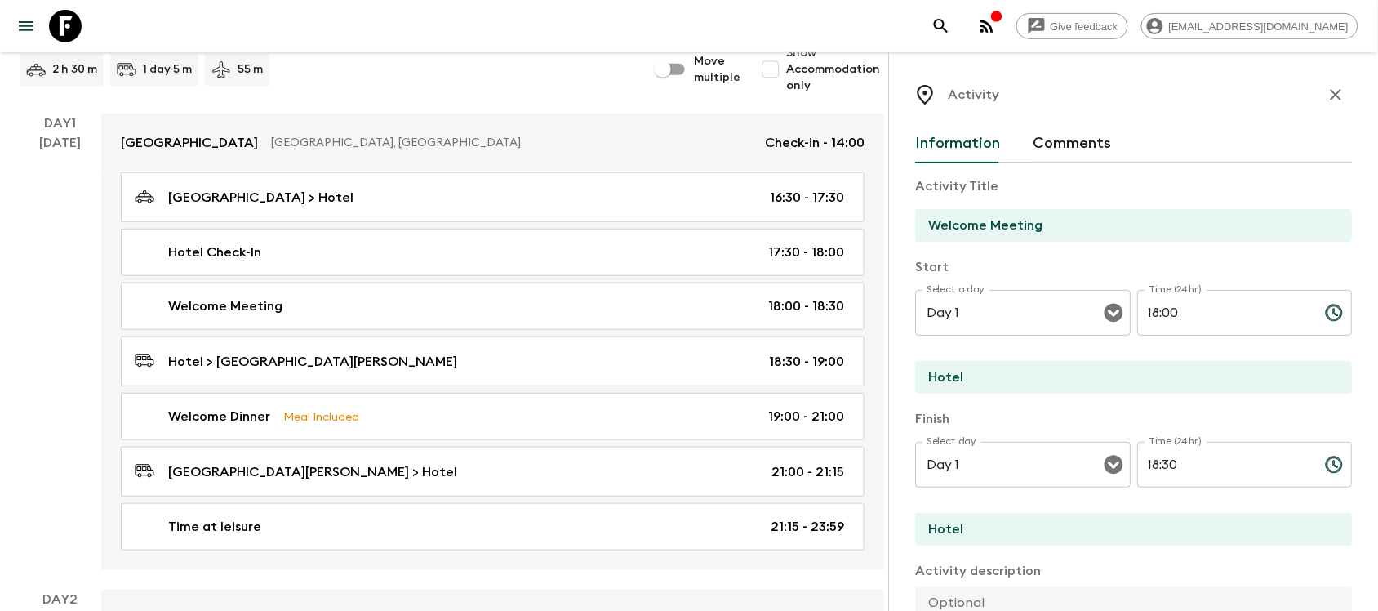
click at [1224, 96] on icon "button" at bounding box center [1335, 94] width 11 height 11
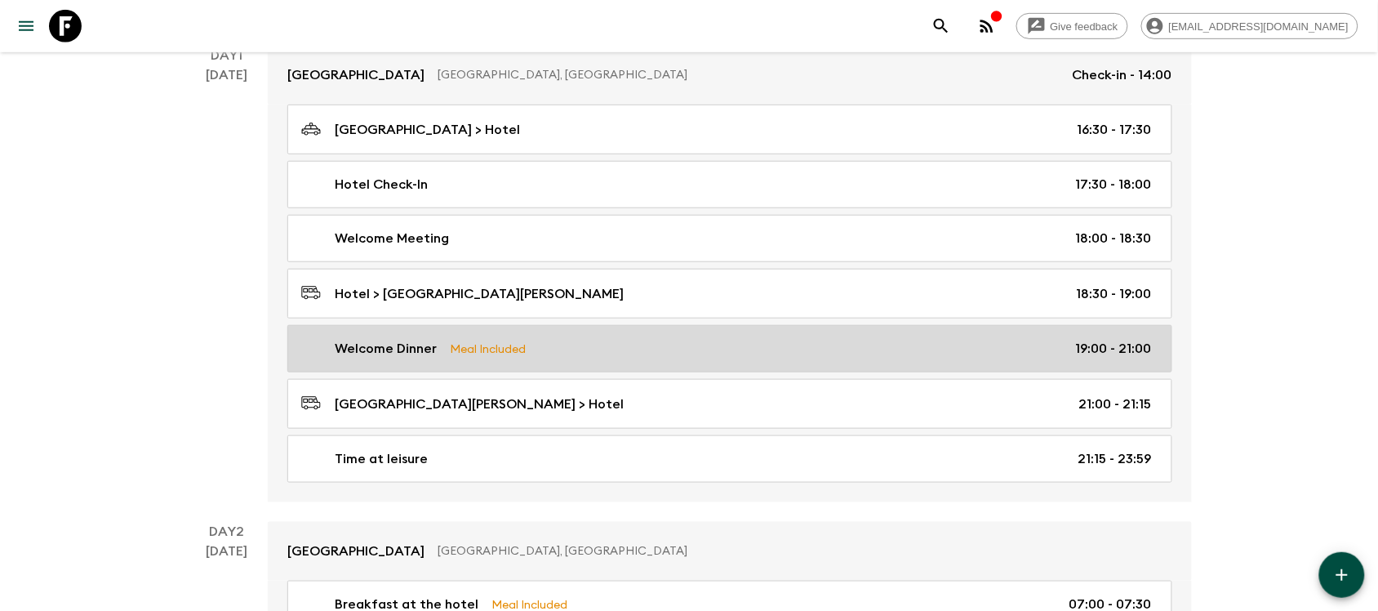
scroll to position [306, 0]
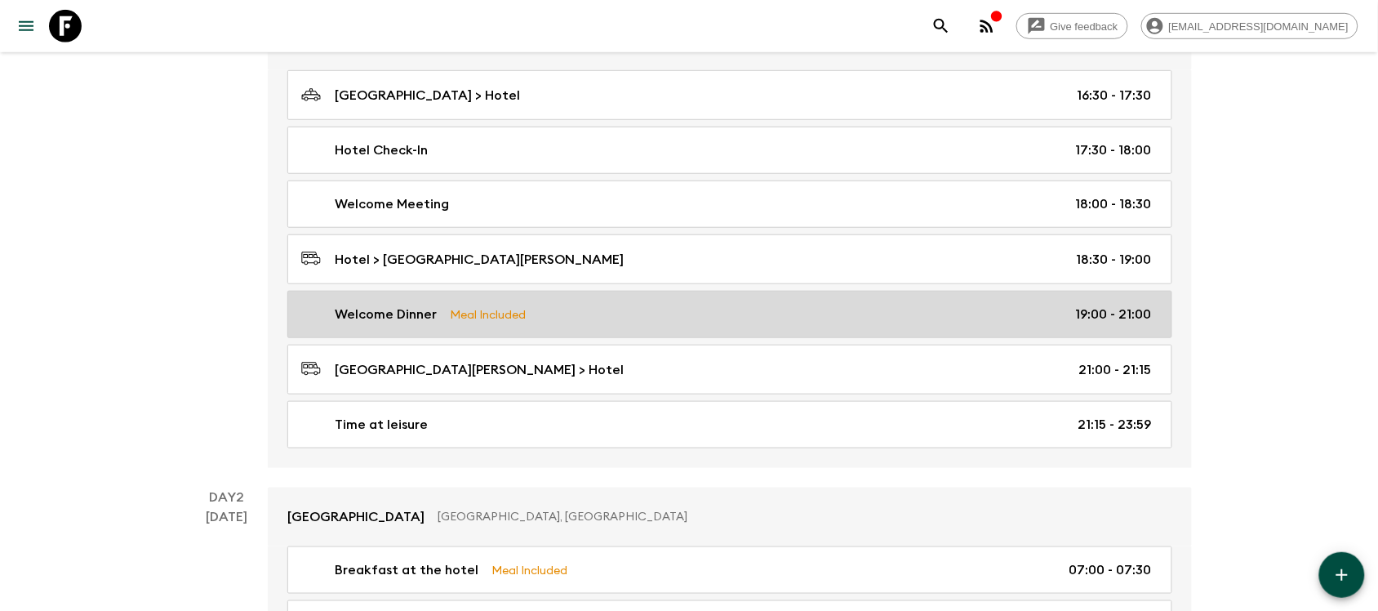
click at [1082, 310] on p "19:00 - 21:00" at bounding box center [1114, 314] width 76 height 20
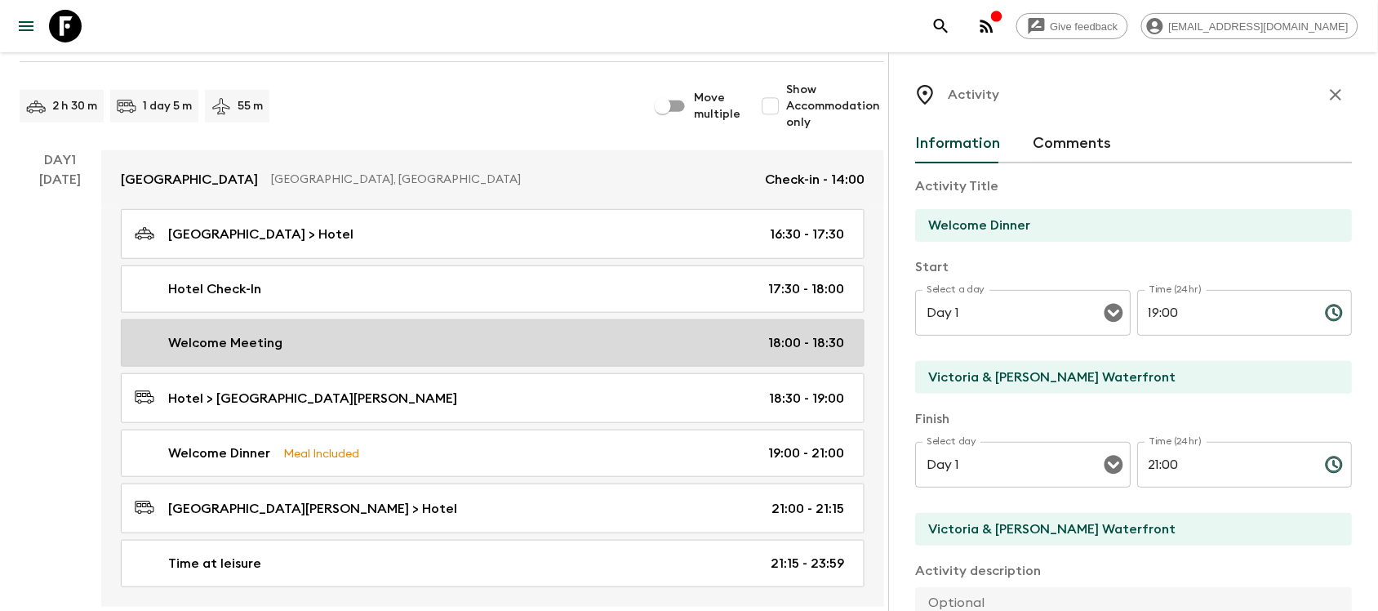
scroll to position [204, 0]
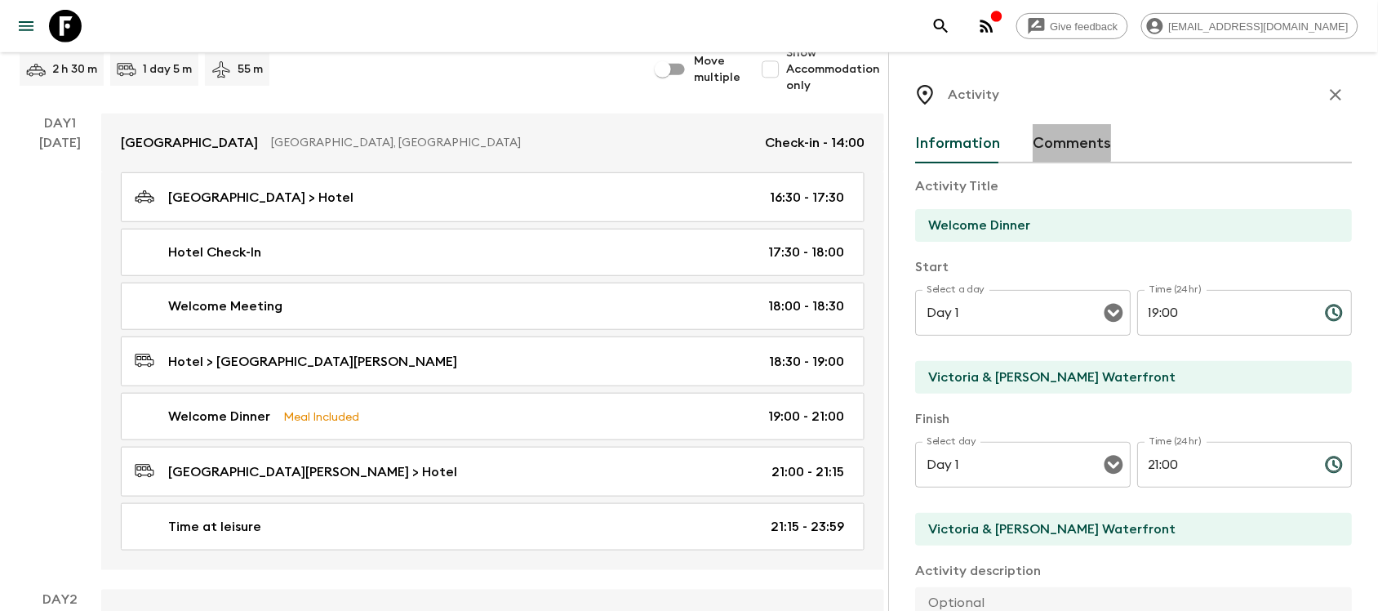
click at [1059, 140] on button "Comments" at bounding box center [1072, 143] width 78 height 39
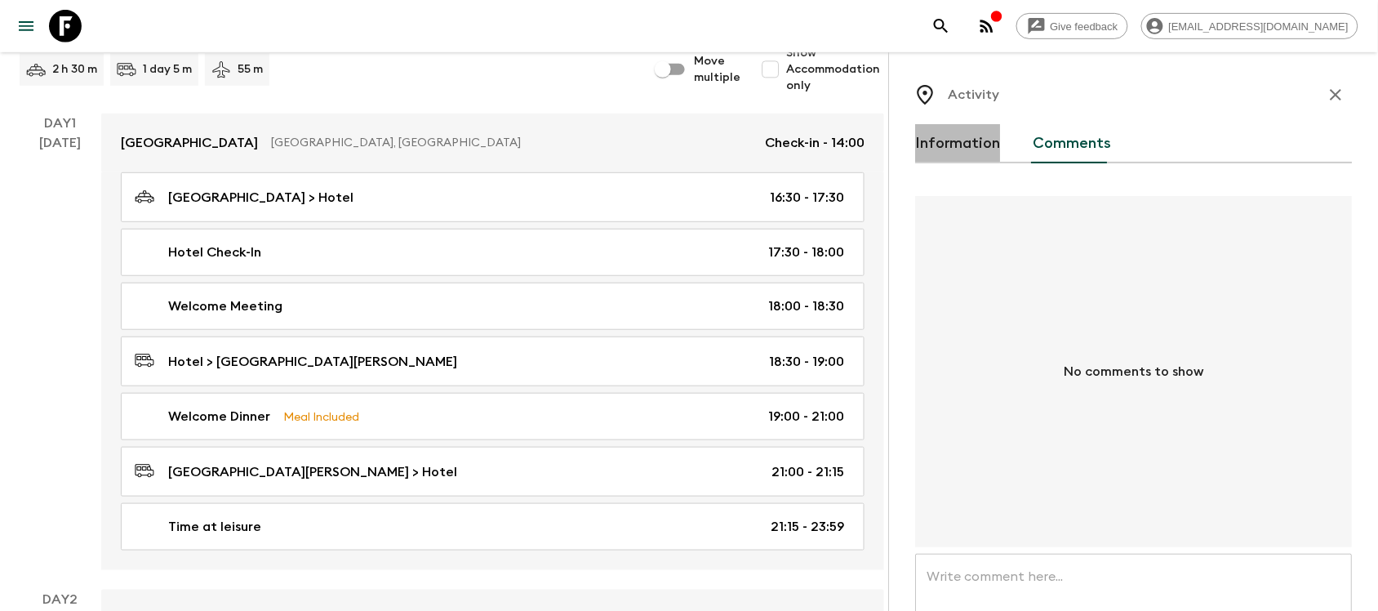
click at [974, 149] on button "Information" at bounding box center [957, 143] width 85 height 39
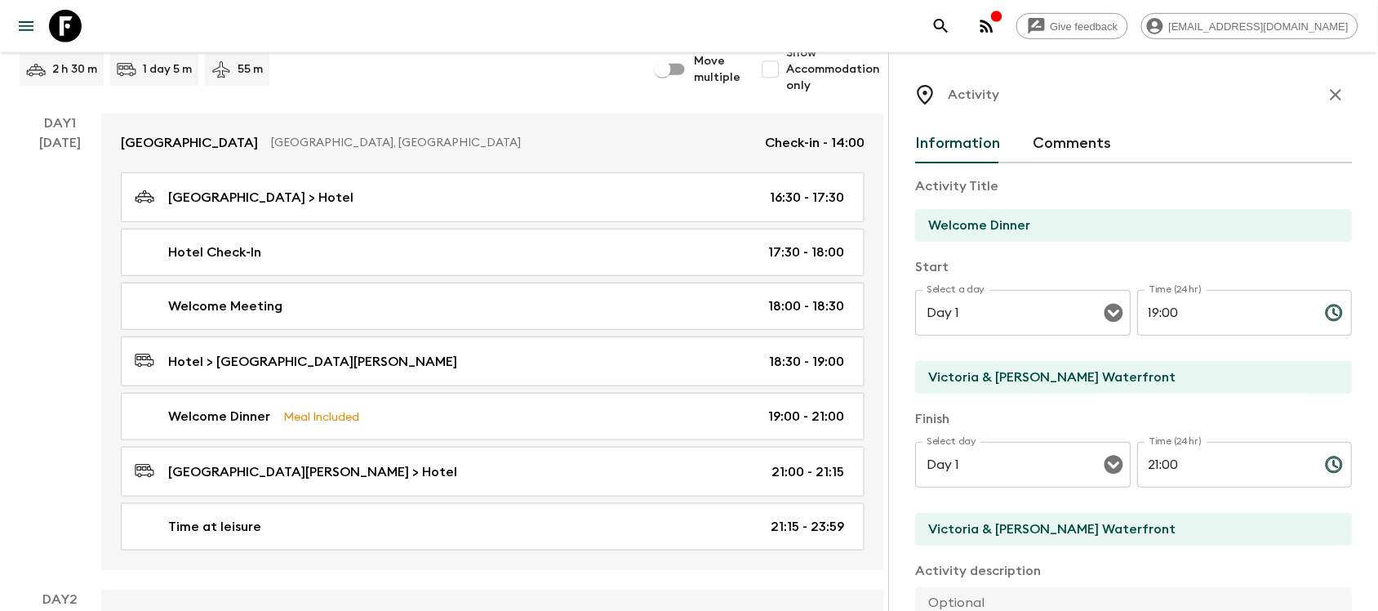
click at [1224, 94] on icon "button" at bounding box center [1336, 95] width 20 height 20
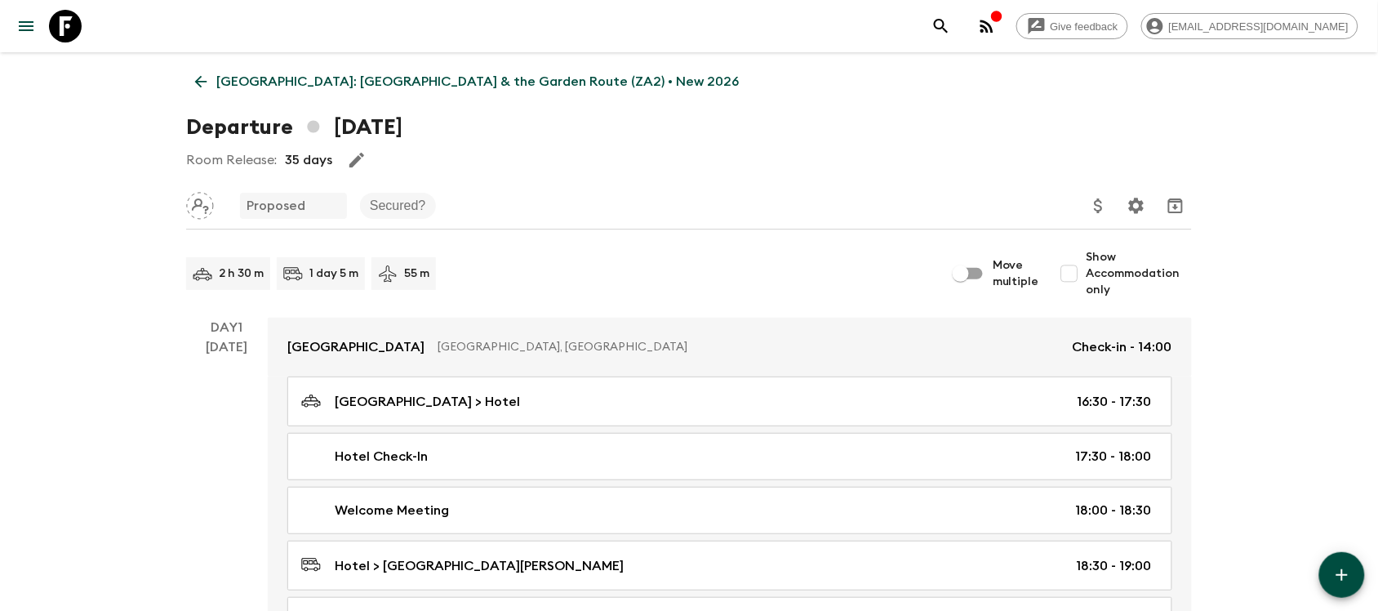
click at [190, 76] on link "[GEOGRAPHIC_DATA]: [GEOGRAPHIC_DATA] & the Garden Route (ZA2) • New 2026" at bounding box center [467, 81] width 562 height 33
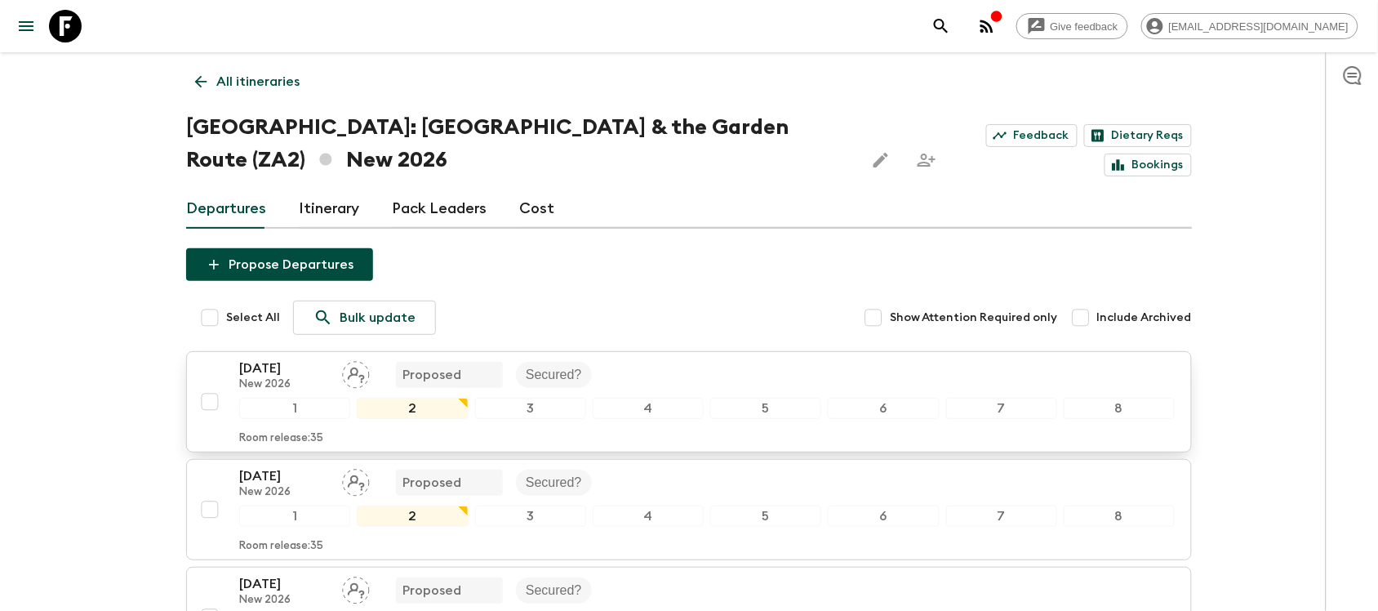
click at [674, 381] on div "[DATE] New 2026 Proposed Secured?" at bounding box center [706, 374] width 935 height 33
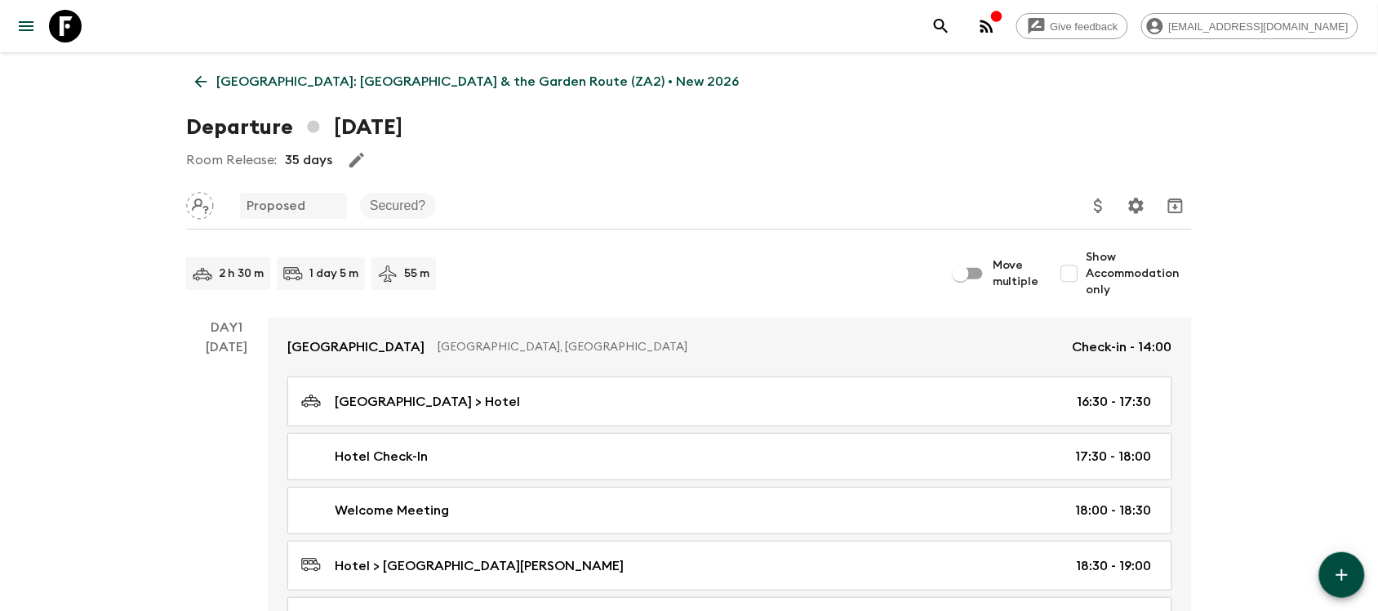
click at [198, 73] on icon at bounding box center [201, 82] width 18 height 18
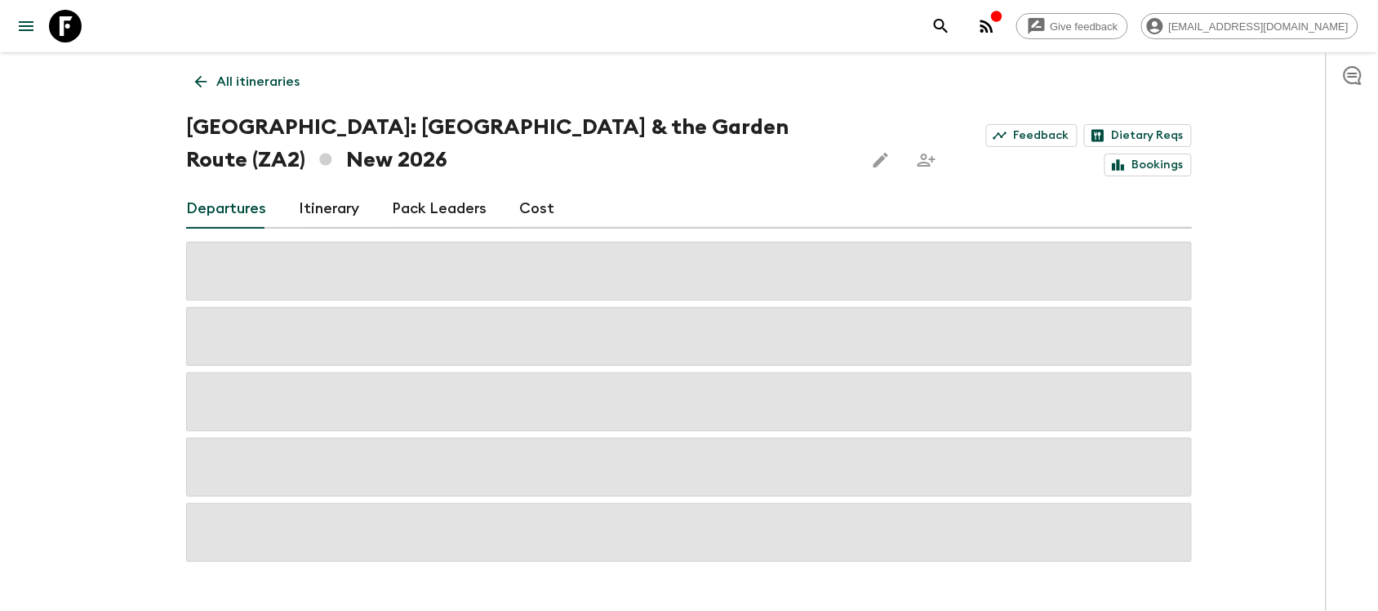
click at [529, 213] on link "Cost" at bounding box center [536, 208] width 35 height 39
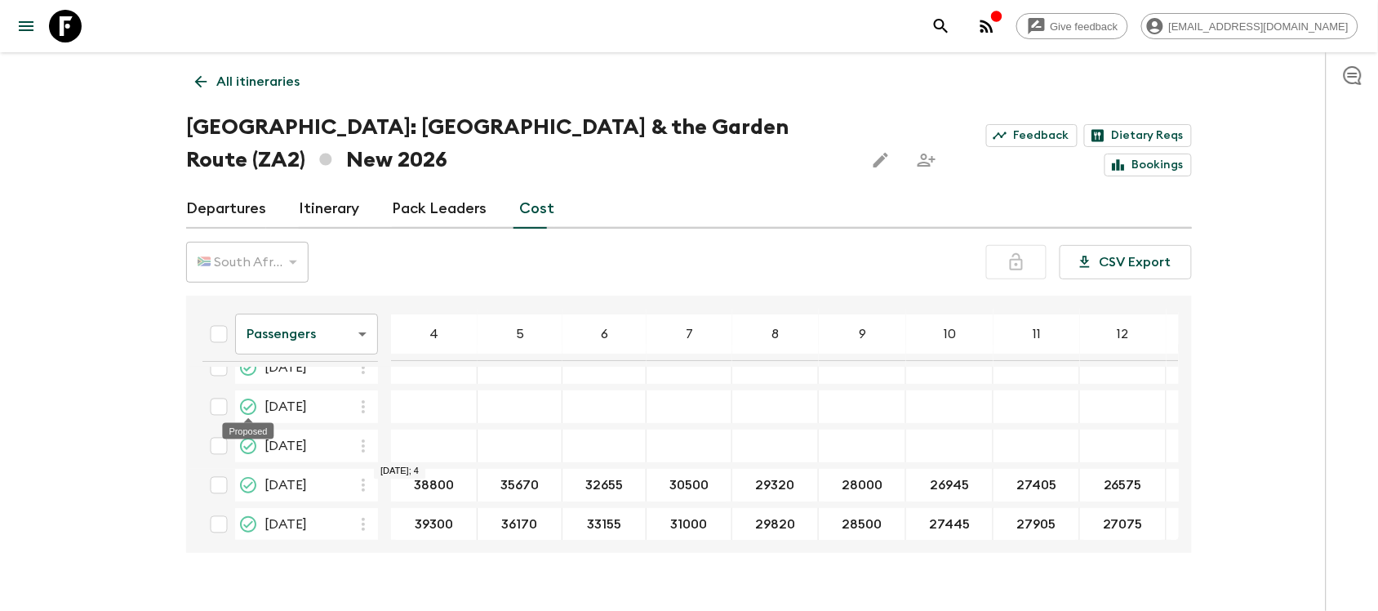
scroll to position [109, 0]
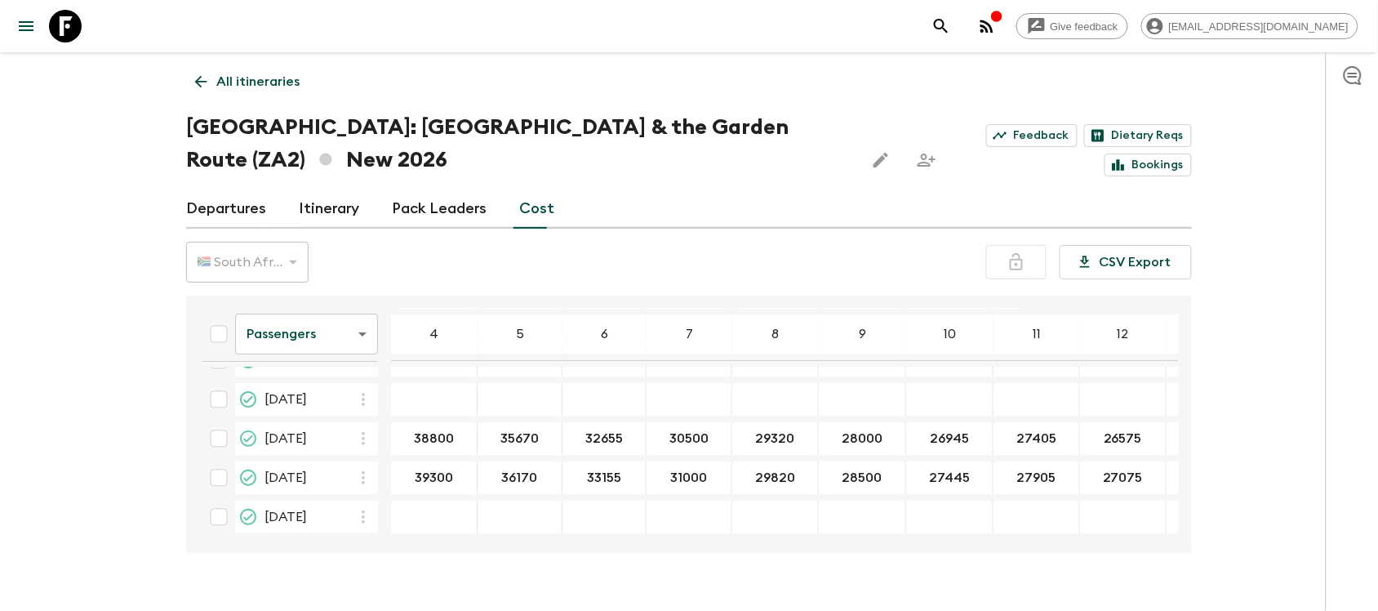
click at [1224, 128] on div at bounding box center [1352, 331] width 52 height 558
